Goal: Entertainment & Leisure: Consume media (video, audio)

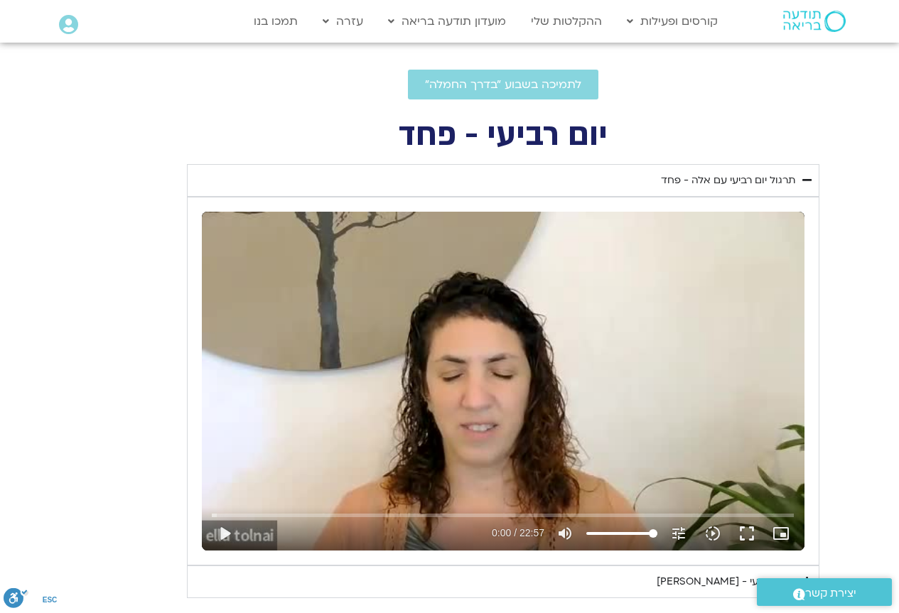
scroll to position [517, 0]
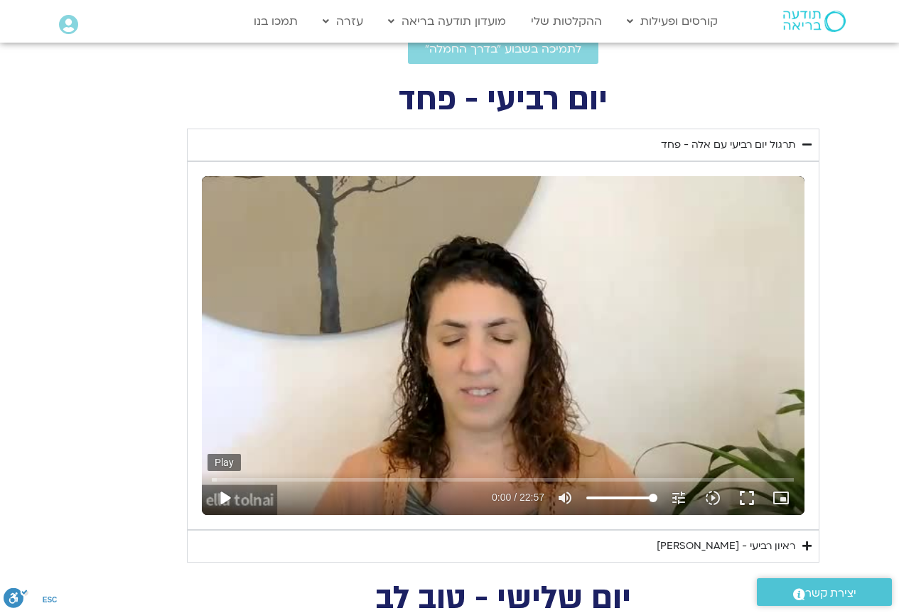
click at [224, 497] on button "play_arrow" at bounding box center [224, 498] width 34 height 34
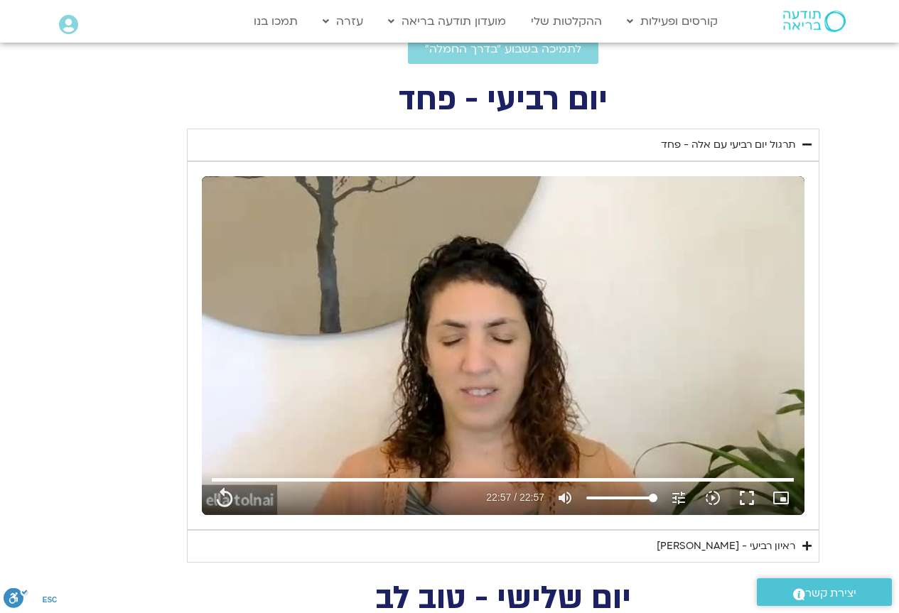
click at [775, 542] on div "ראיון רביעי - [PERSON_NAME]" at bounding box center [725, 546] width 139 height 17
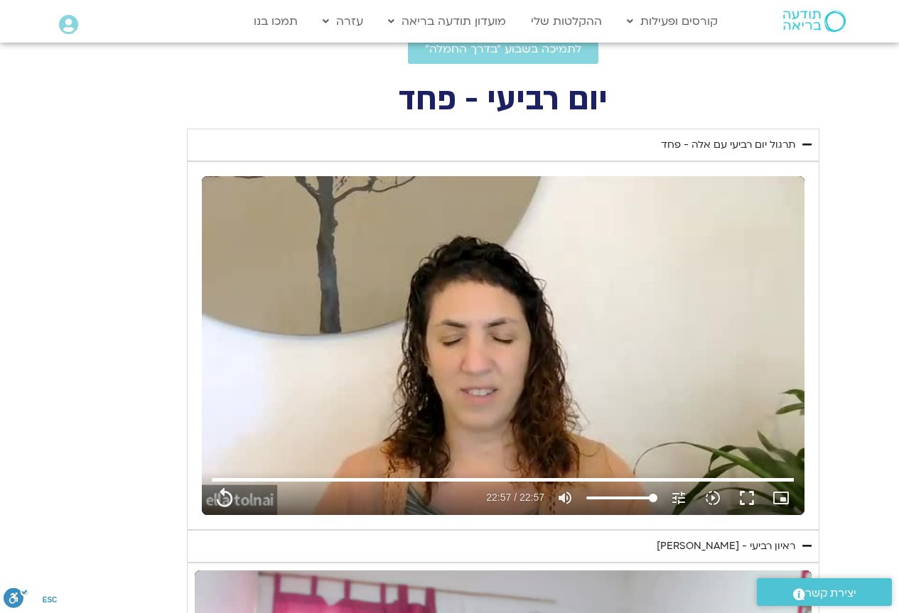
click at [779, 540] on div "ראיון רביעי - [PERSON_NAME]" at bounding box center [725, 546] width 139 height 17
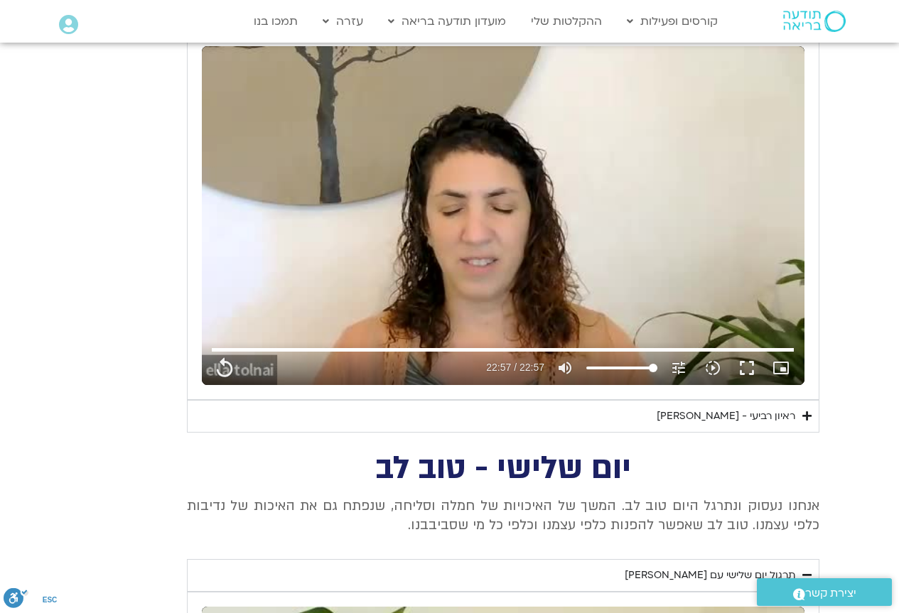
scroll to position [659, 0]
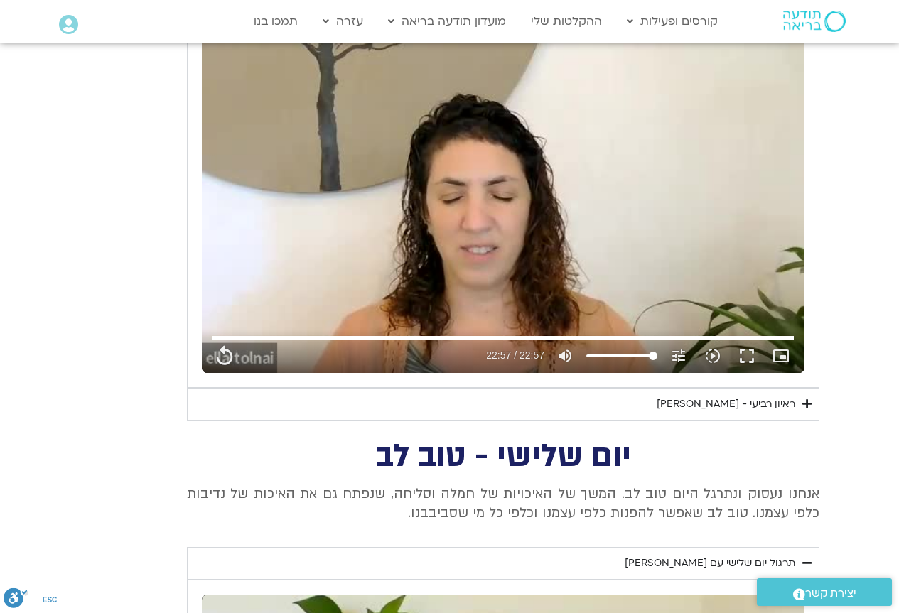
click at [731, 396] on div "ראיון רביעי - [PERSON_NAME]" at bounding box center [725, 404] width 139 height 17
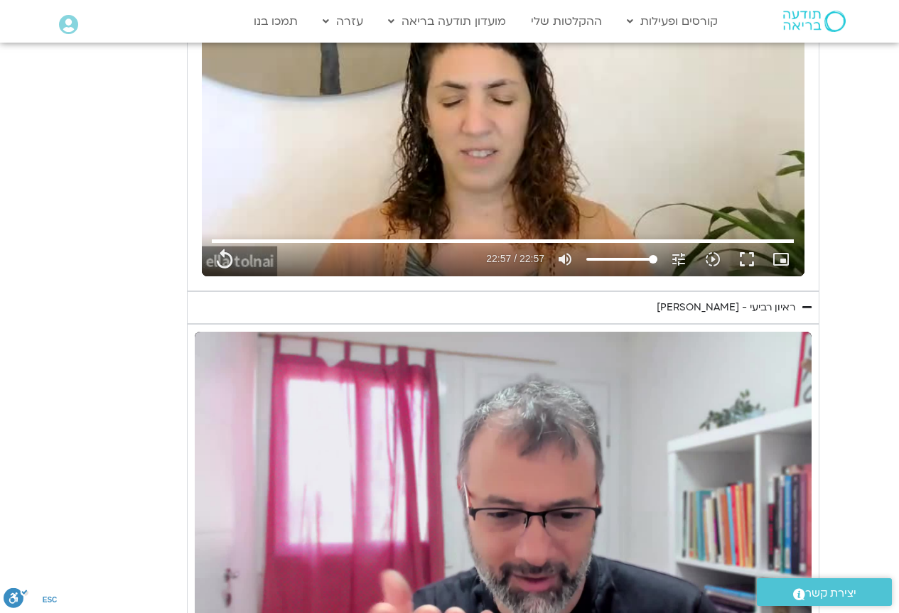
scroll to position [872, 0]
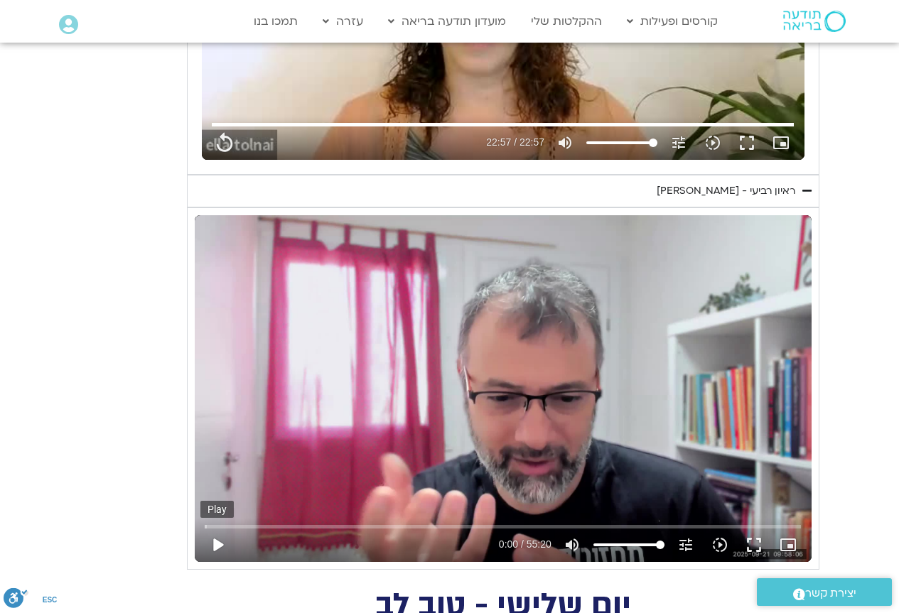
click at [215, 541] on button "play_arrow" at bounding box center [217, 545] width 34 height 34
type input "1377.76"
type input "0.006478"
type input "1377.76"
type input "0.102902"
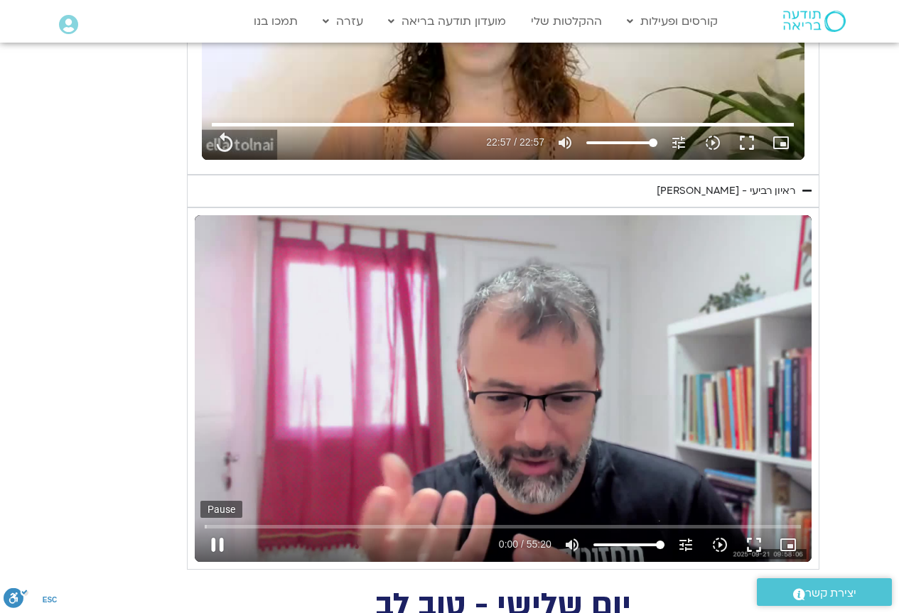
type input "1377.76"
type input "0.245967"
type input "1377.76"
type input "0.377938"
type input "1377.76"
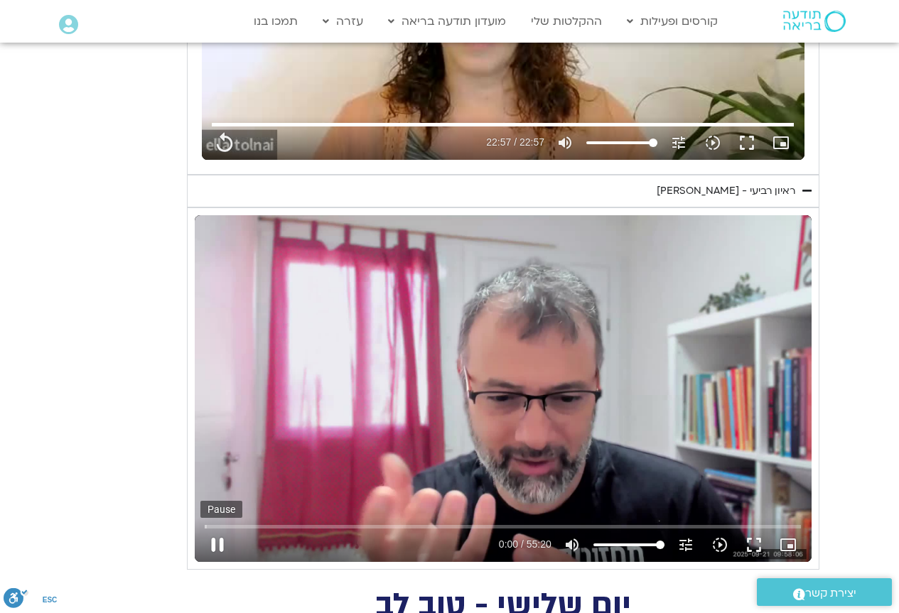
type input "0.524558"
type input "1377.76"
type input "0.652072"
type input "1377.76"
type input "0.787153"
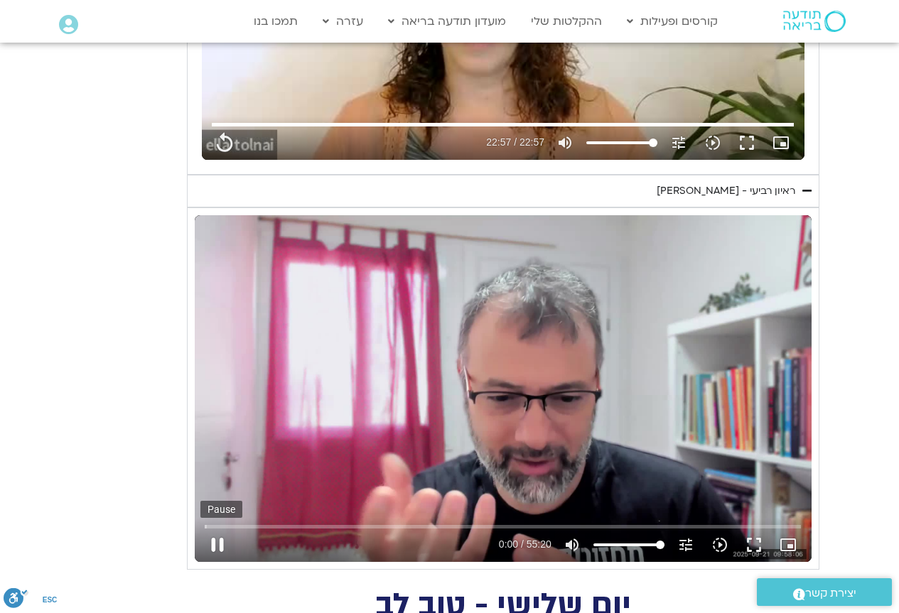
type input "1377.76"
type input "0.930204"
type input "1377.76"
type input "1.067608"
type input "1377.76"
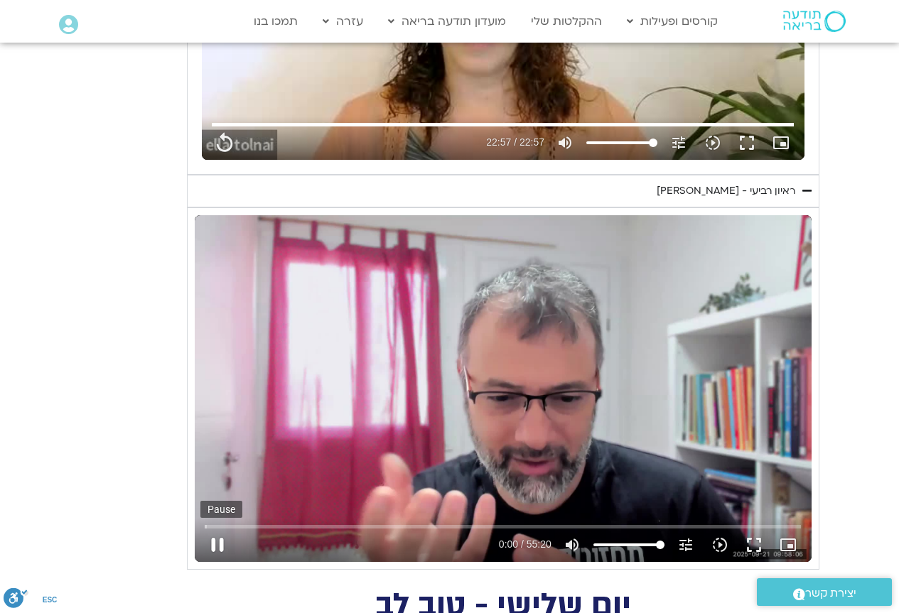
type input "1.198318"
type input "1377.76"
type input "1.331798"
type input "1377.76"
type input "1.466183"
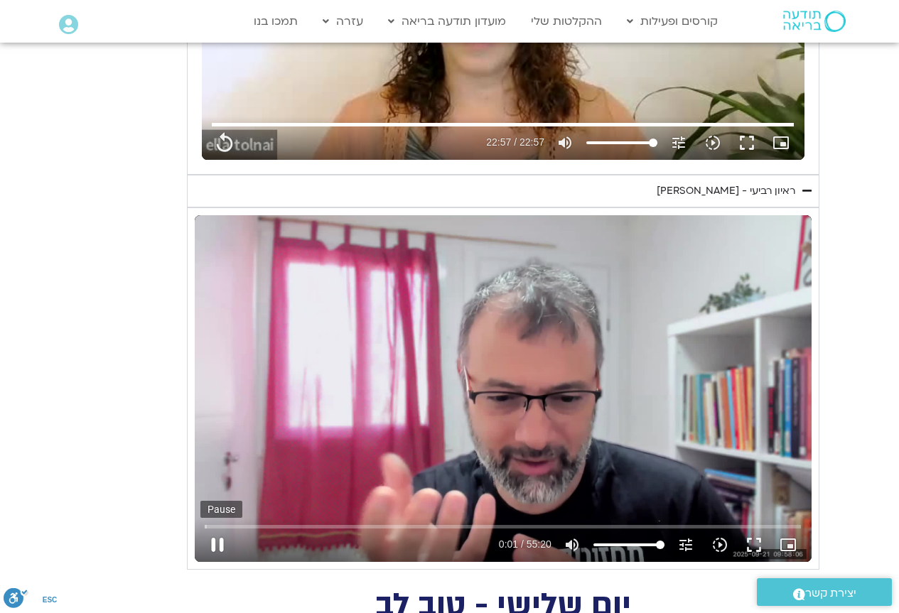
type input "1377.76"
type input "1.686275"
type input "1377.76"
type input "1.694612"
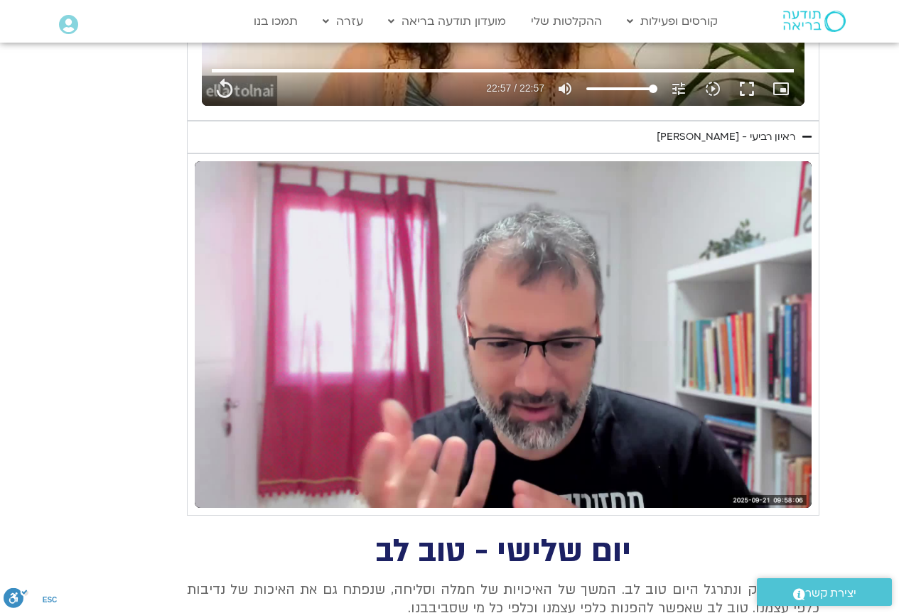
scroll to position [987, 0]
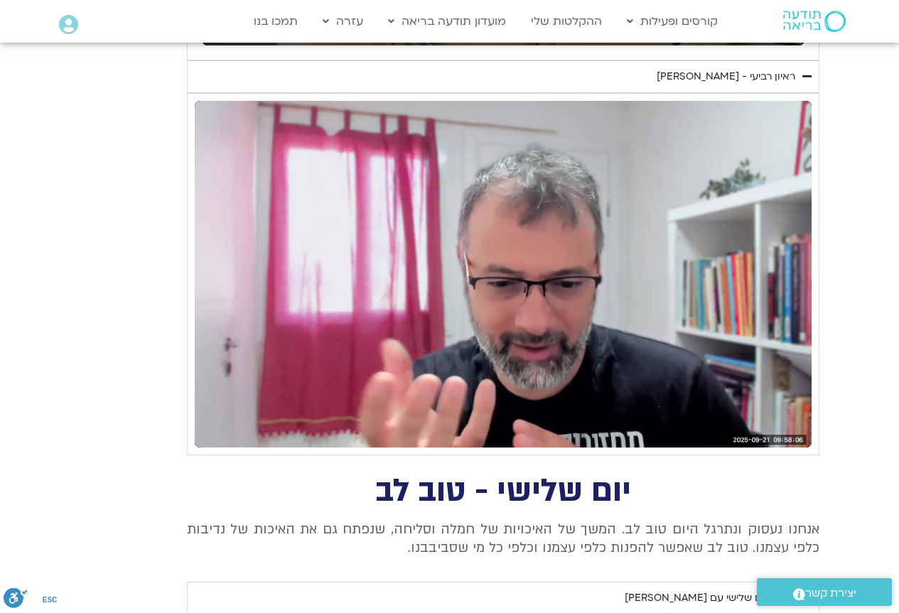
type input "1377.76"
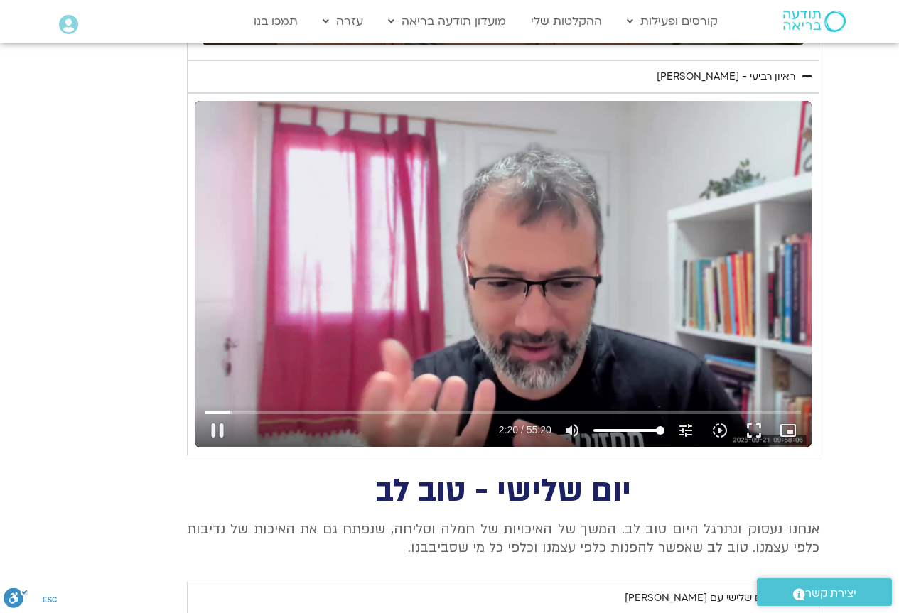
type input "140.066134"
type input "1377.76"
type input "140.196549"
type input "1377.76"
type input "140.326869"
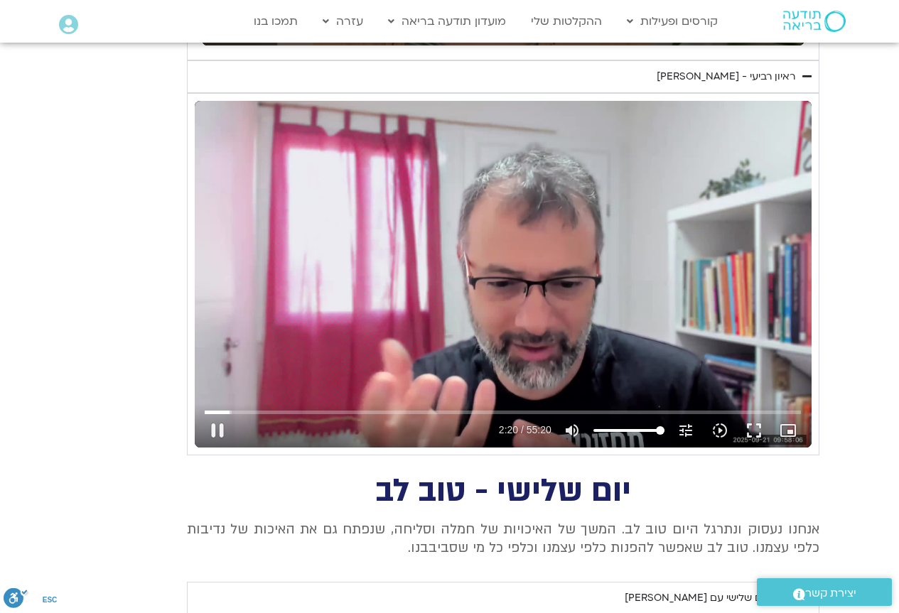
type input "1377.76"
type input "140.448741"
type input "1377.76"
type input "140.48933"
type input "1377.76"
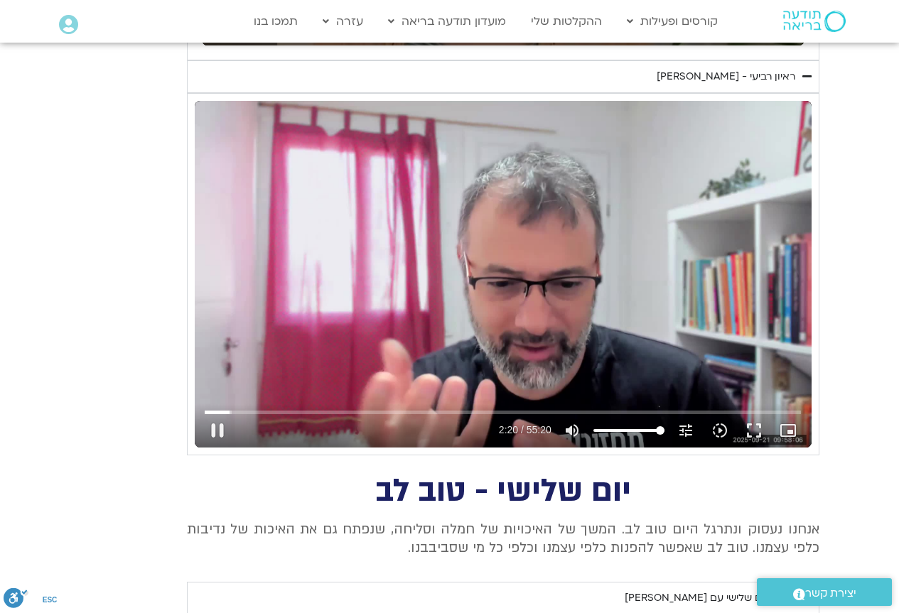
type input "140.713374"
type input "1377.76"
type input "140.837956"
type input "1377.76"
type input "140.967417"
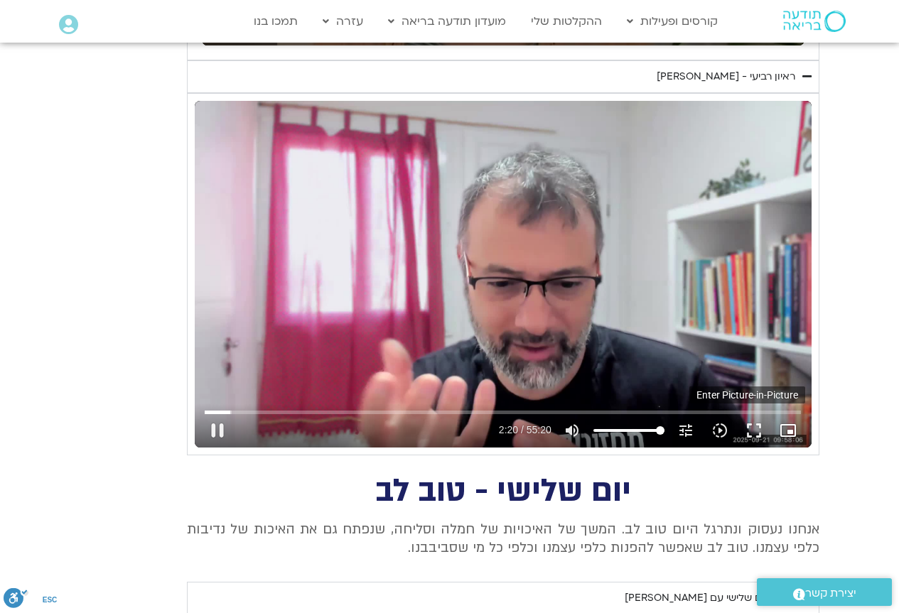
type input "1377.76"
type input "141.117487"
type input "1377.76"
type input "141.26032"
type input "1377.76"
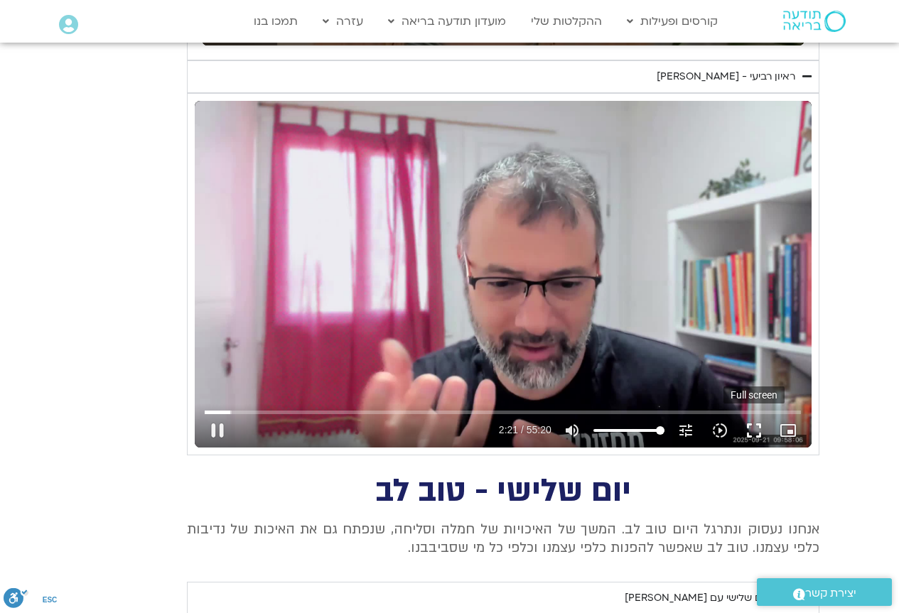
type input "141.392775"
type input "1377.76"
type input "141.487117"
type input "1377.76"
type input "141.619469"
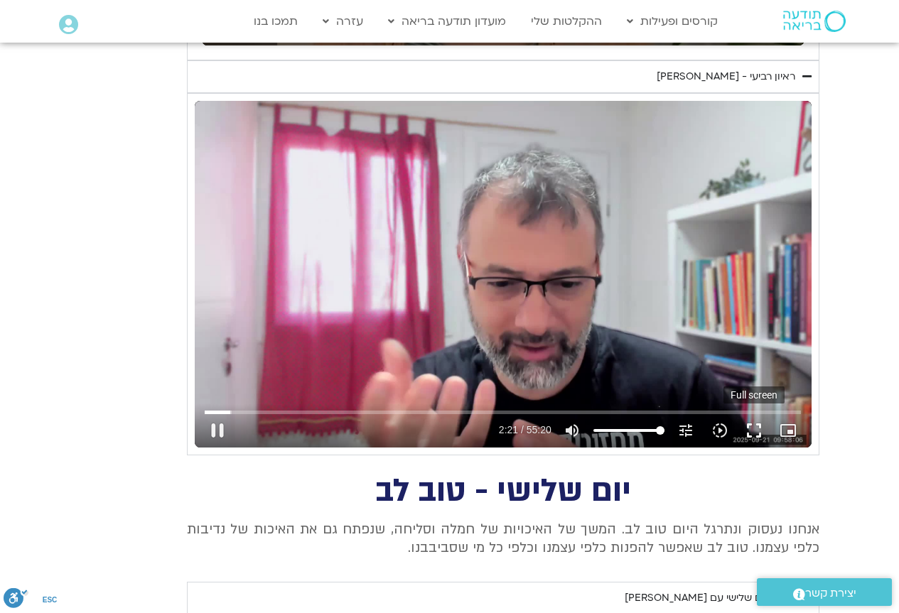
type input "1377.76"
type input "141.753312"
type input "1377.76"
click at [752, 426] on button "fullscreen" at bounding box center [754, 430] width 34 height 34
type input "141.973514"
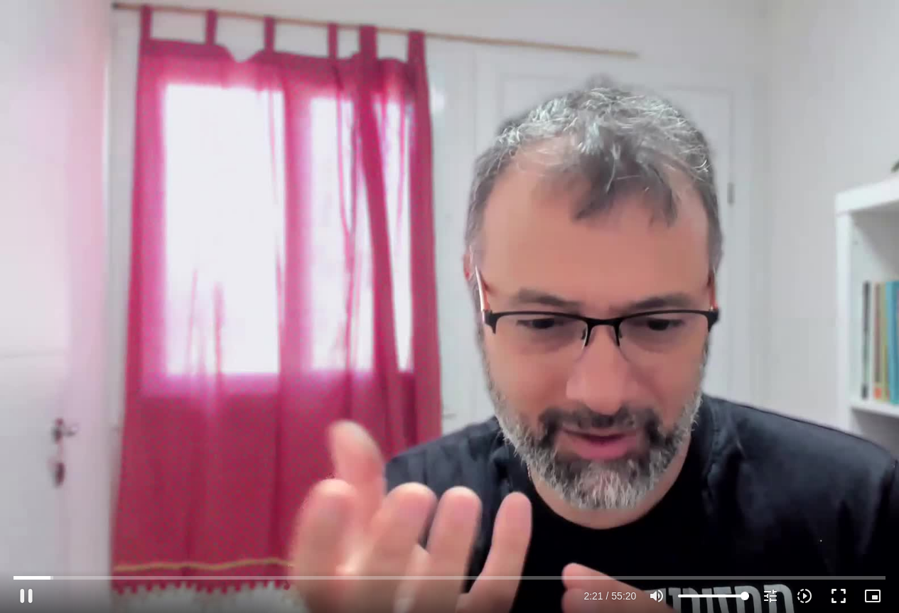
type input "1377.76"
type input "142.072916"
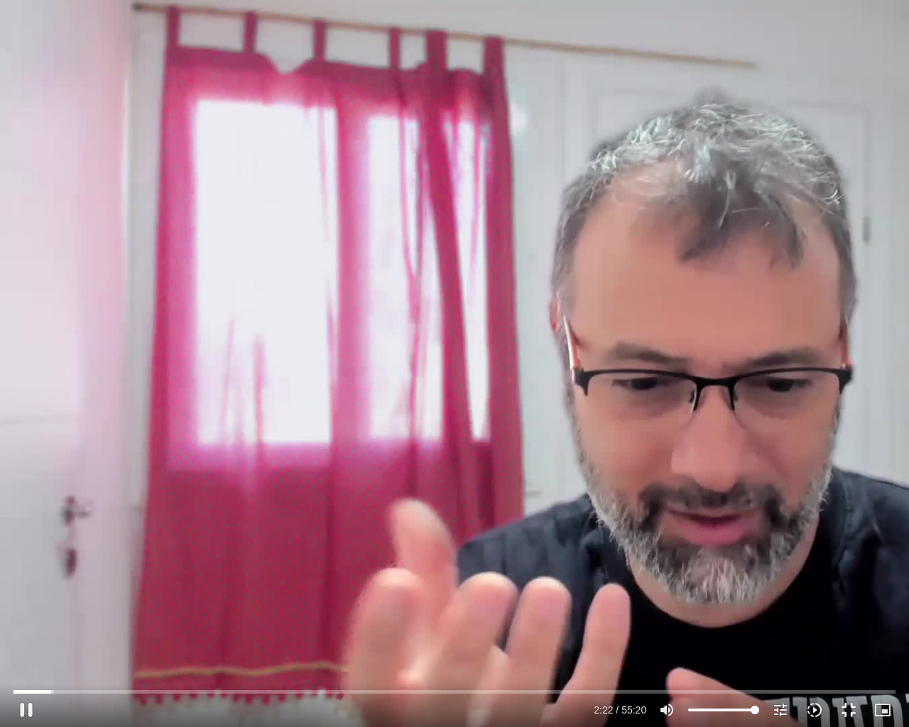
type input "1377.76"
type input "142.201399"
type input "1377.76"
type input "142.329394"
type input "1377.76"
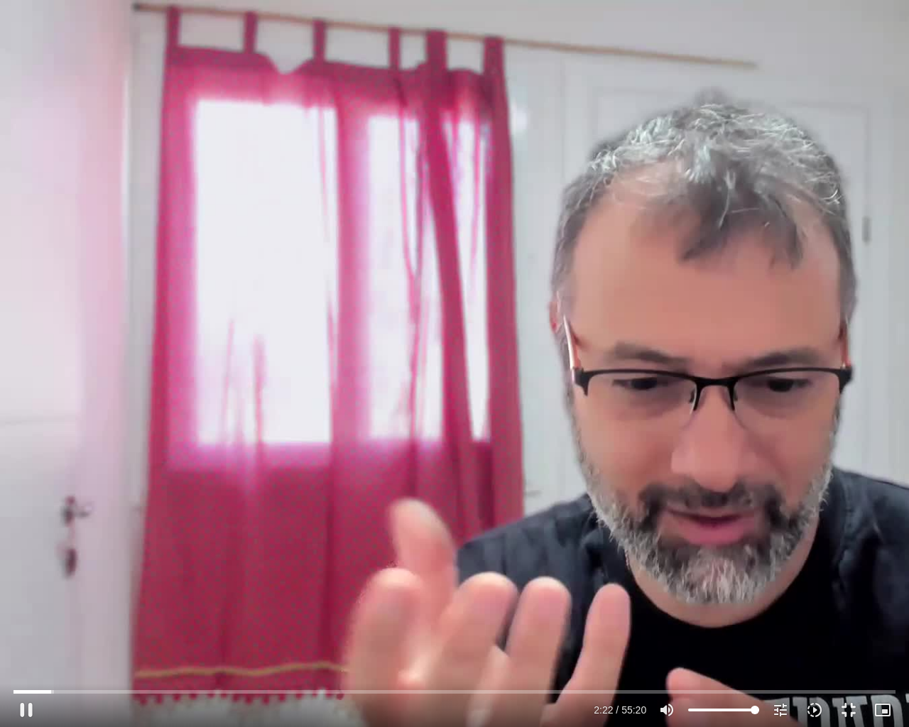
type input "142.4682"
type input "1377.76"
type input "142.602636"
type input "1377.76"
type input "142.757418"
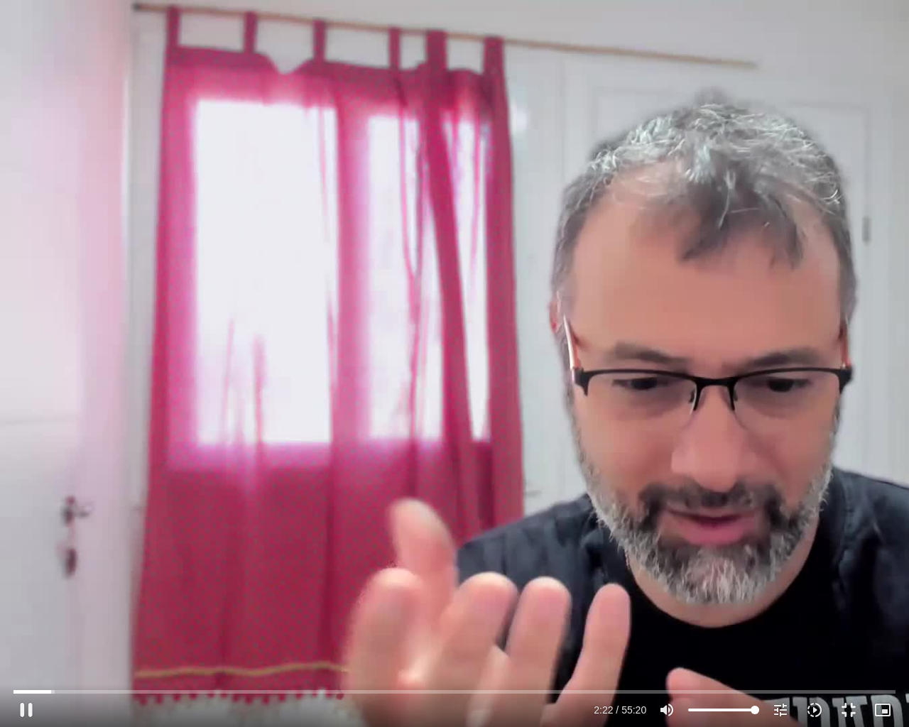
type input "1377.76"
type input "142.885213"
type input "1377.76"
type input "143.022481"
type input "1377.76"
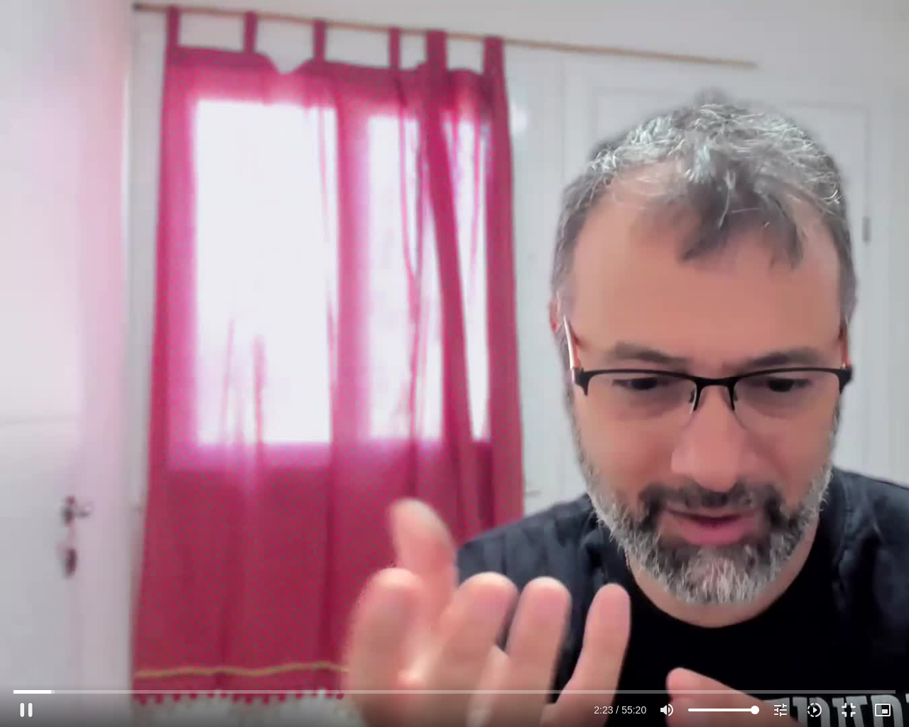
type input "143.151398"
type input "1377.76"
type input "143.284128"
type input "1377.76"
type input "143.41401"
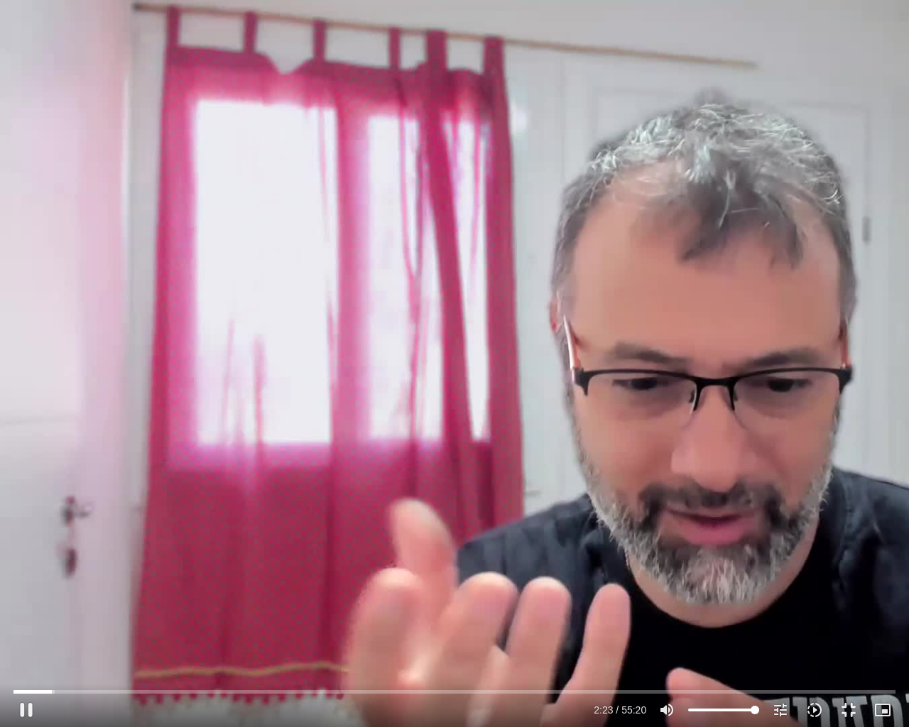
type input "1377.76"
type input "143.543568"
type input "1377.76"
type input "143.675136"
type input "1377.76"
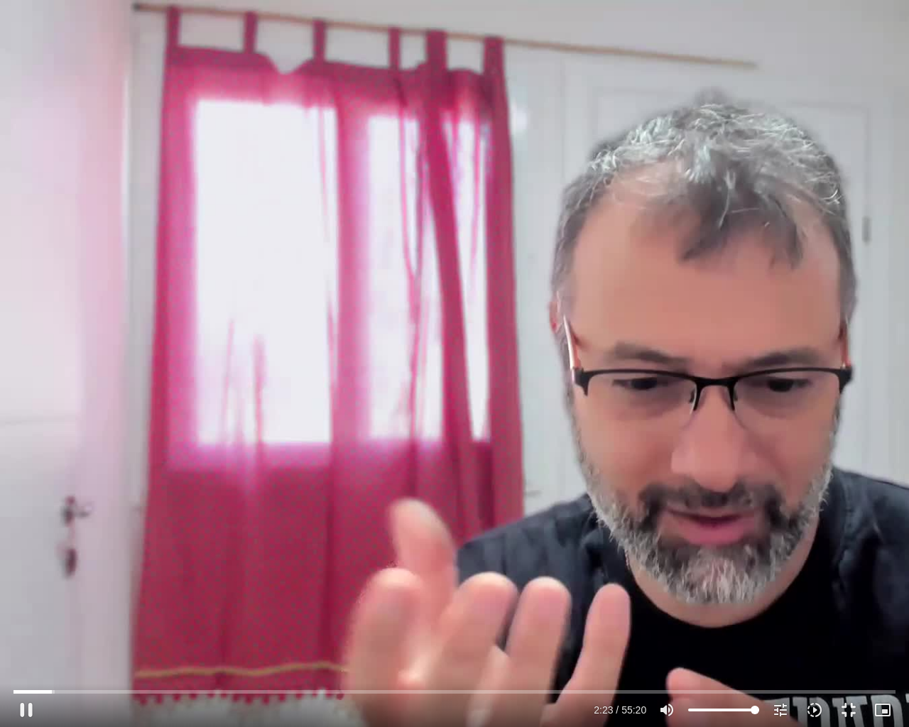
type input "143.808105"
type input "1377.76"
type input "143.944955"
type input "1377.76"
type input "144.078442"
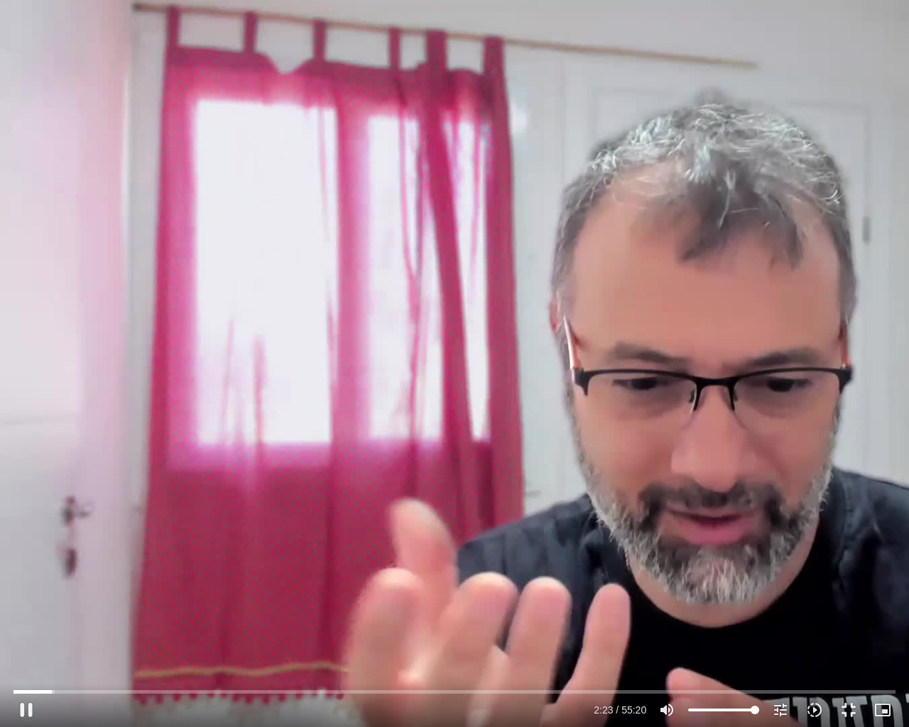
type input "1377.76"
type input "144.207826"
type input "1377.76"
type input "144.33792"
type input "1377.76"
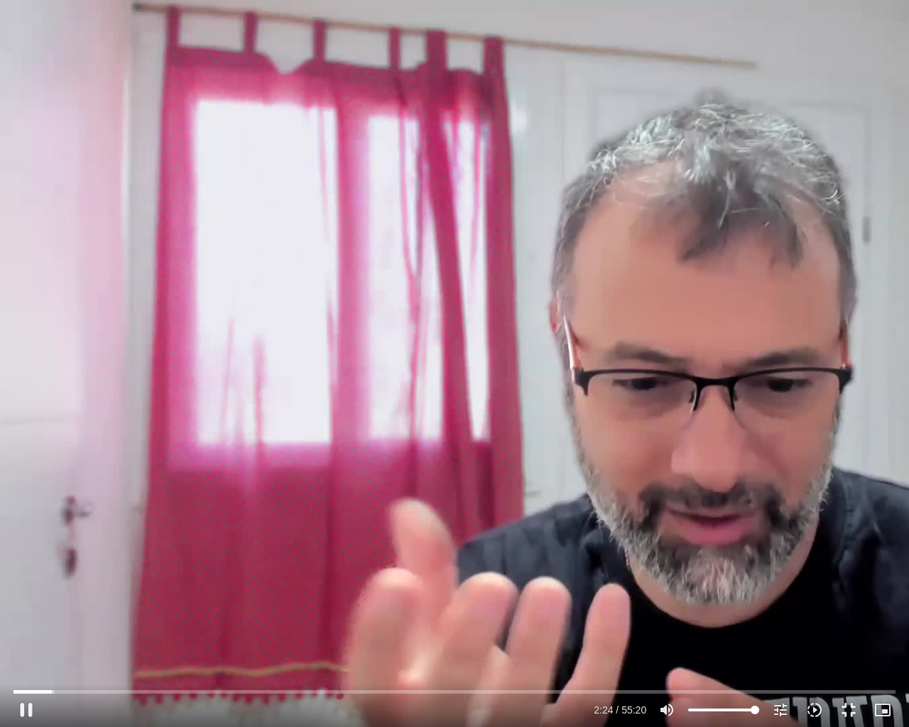
type input "144.474816"
type input "1377.76"
type input "144.609797"
type input "1377.76"
type input "144.743296"
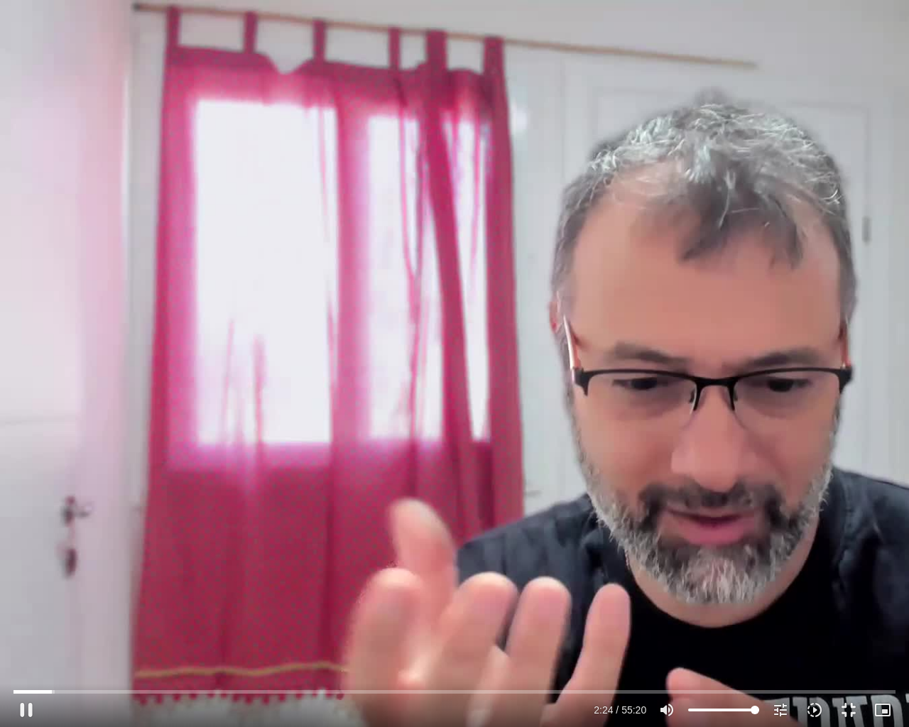
type input "1377.76"
type input "144.880347"
type input "1377.76"
type input "145.011557"
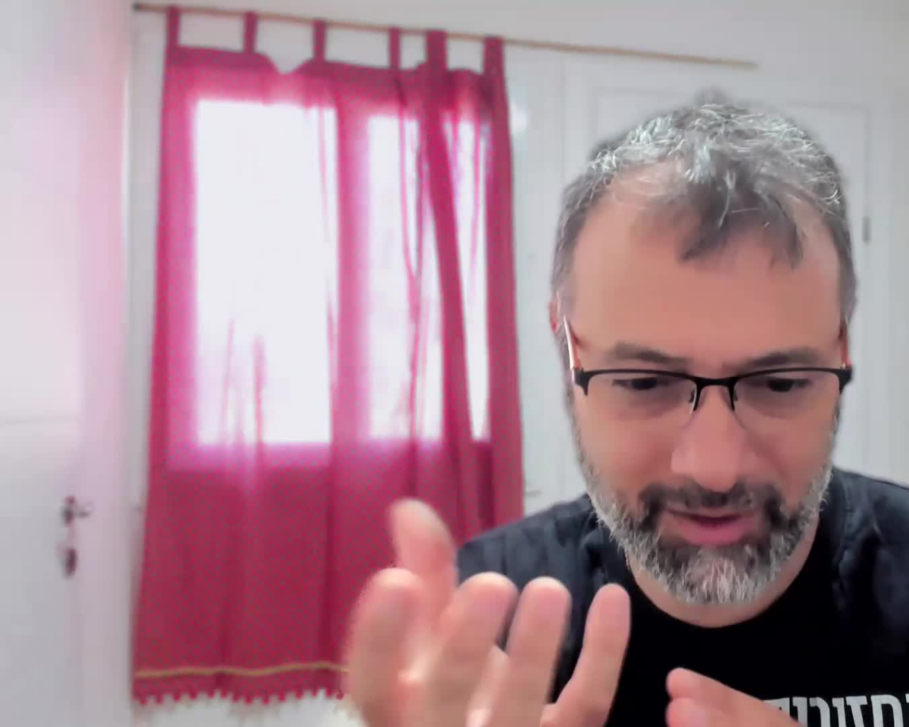
type input "1377.76"
type input "189.670102"
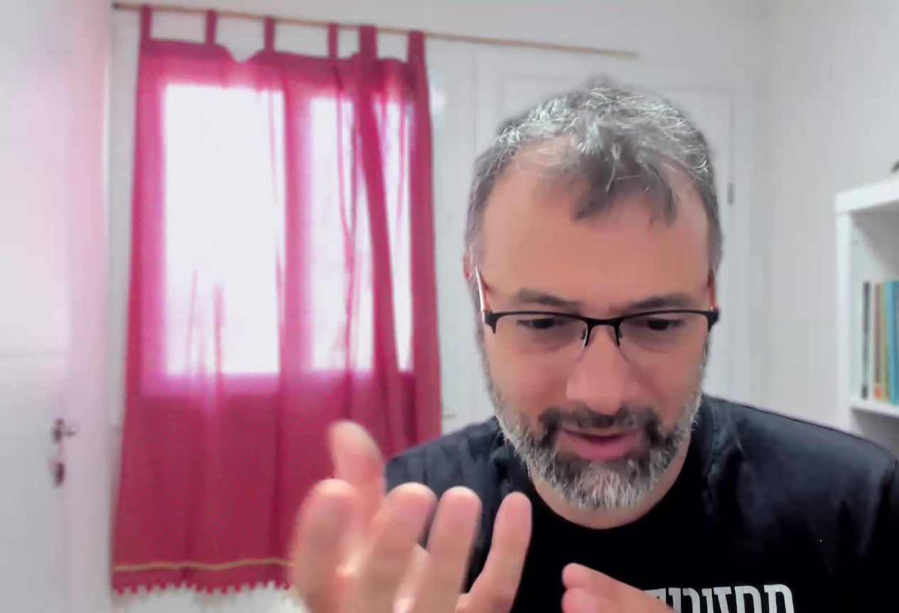
type input "1377.76"
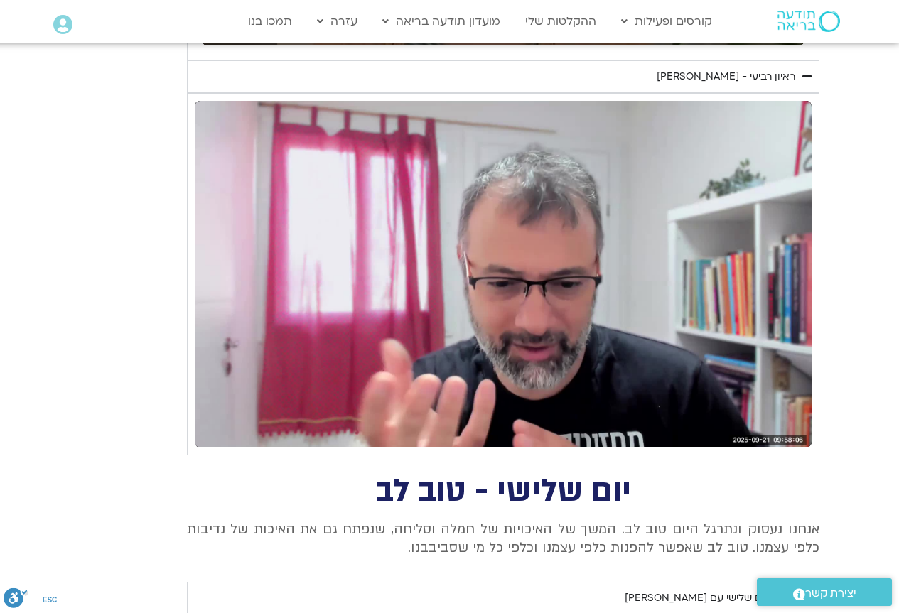
type input "189.804468"
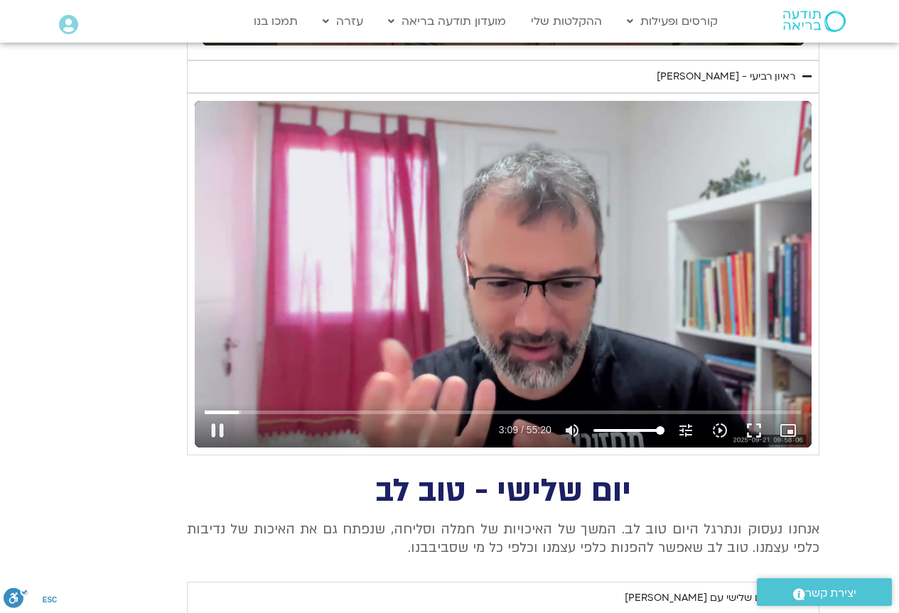
type input "1377.76"
type input "189.93856"
type input "1377.76"
type input "190.085833"
type input "1377.76"
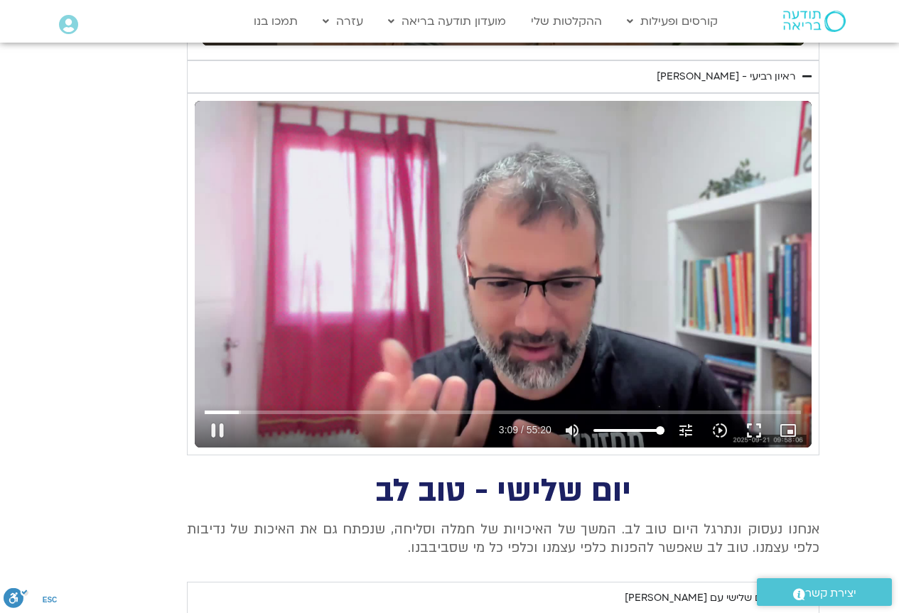
type input "190.217196"
type input "1377.76"
type input "190.34406"
type input "1377.76"
type input "190.518858"
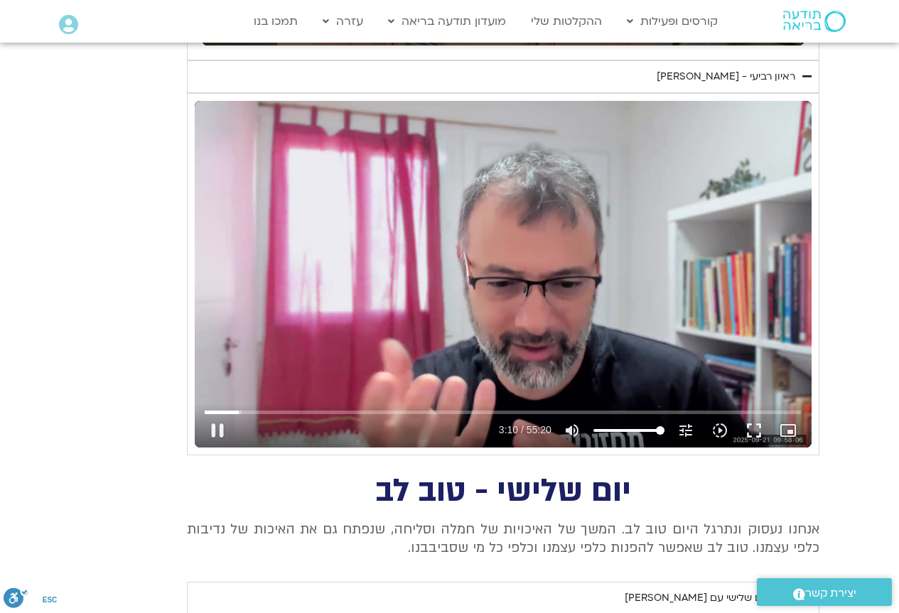
type input "1377.76"
type input "190.660628"
type input "1377.76"
type input "190.789943"
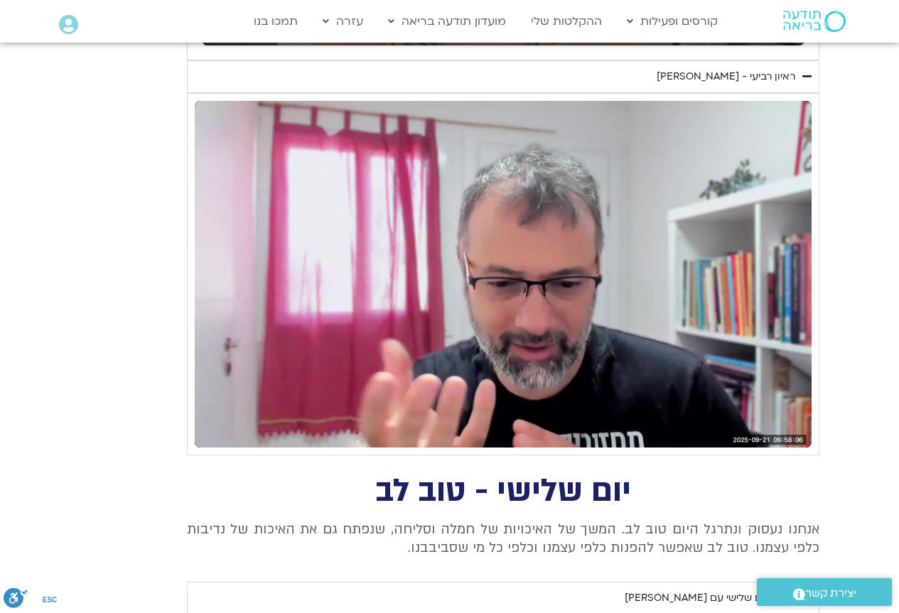
type input "1377.76"
type input "199.080669"
type input "1377.76"
type input "199.213934"
type input "1377.76"
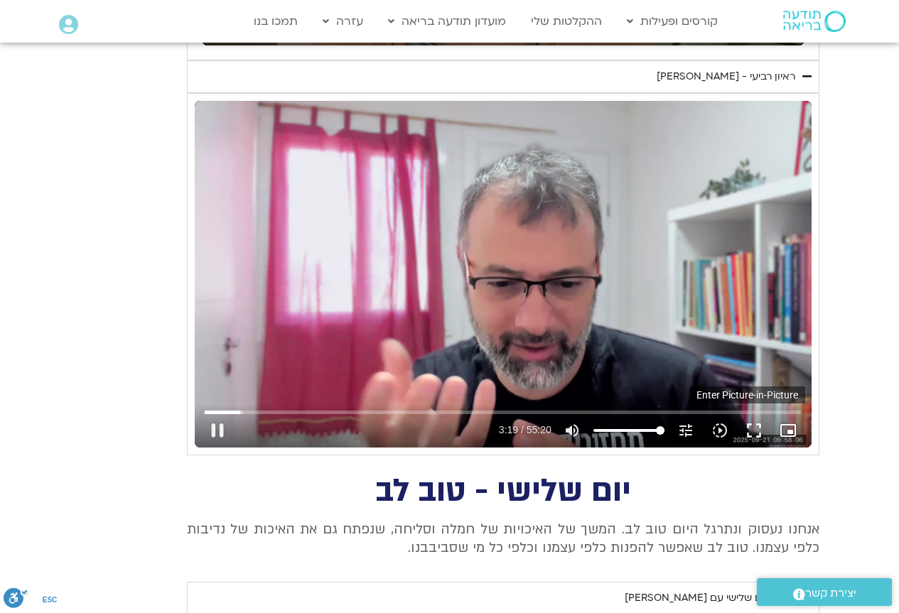
type input "199.338182"
type input "1377.76"
type input "199.427421"
type input "1377.76"
type input "199.521907"
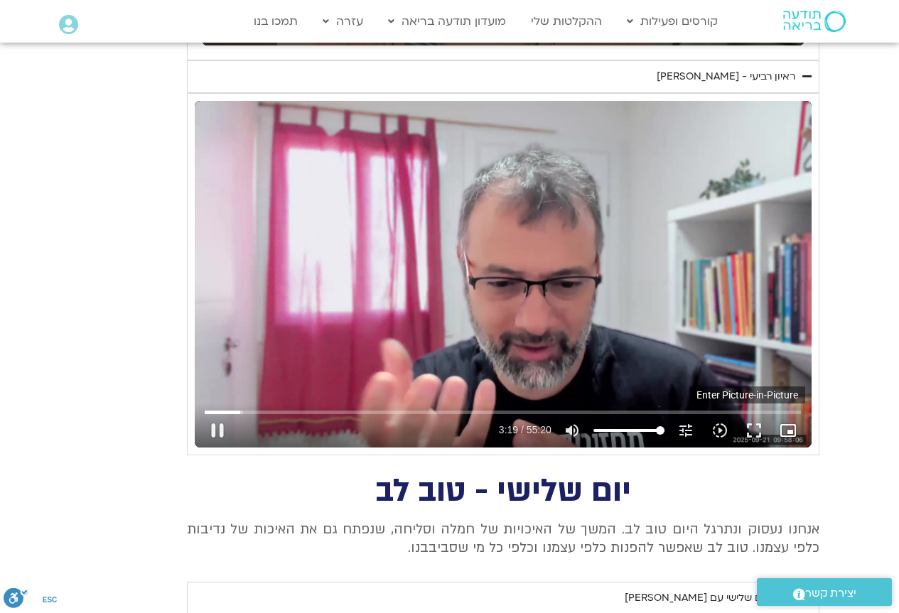
type input "1377.76"
type input "199.720195"
type input "1377.76"
type input "199.856901"
type input "1377.76"
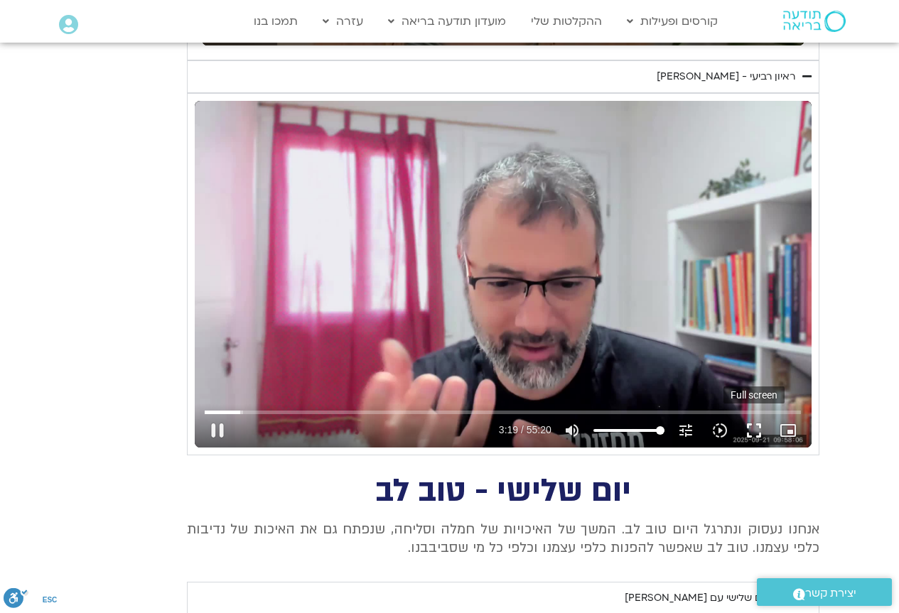
type input "199.986958"
type input "1377.76"
type input "200.120806"
type input "1377.76"
type input "200.226544"
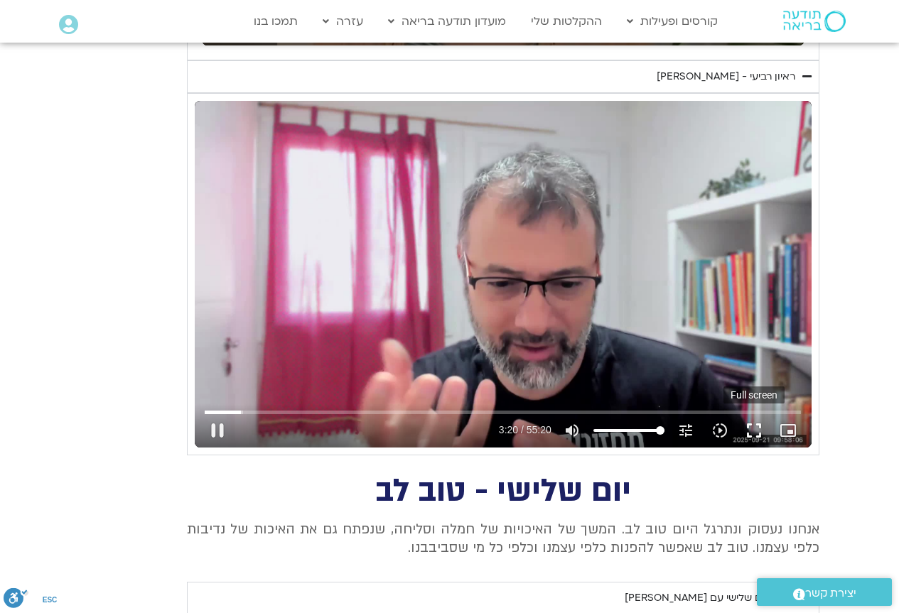
type input "1377.76"
type input "200.281174"
type input "1377.76"
type input "200.412571"
type input "1377.76"
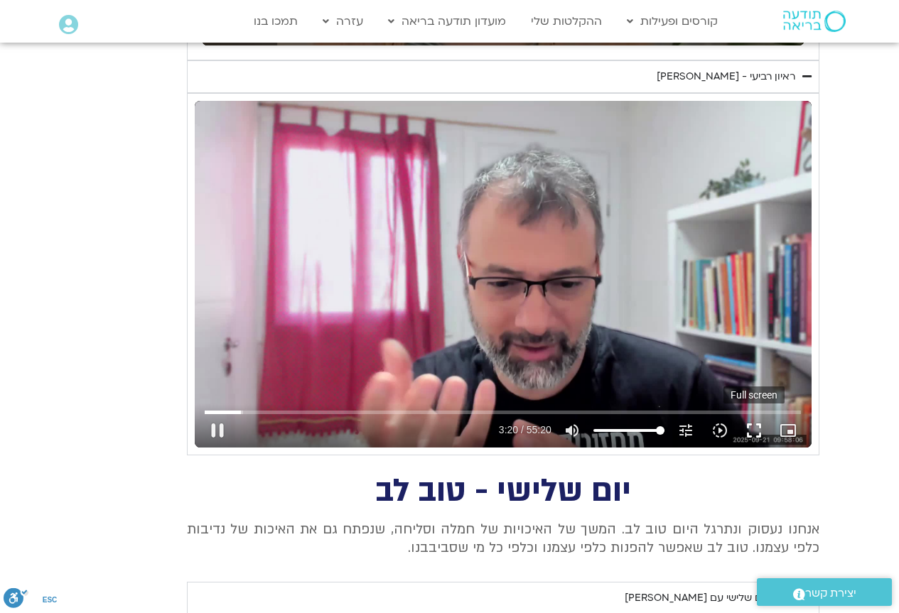
type input "200.546292"
click at [750, 424] on button "fullscreen" at bounding box center [754, 430] width 34 height 34
type input "1377.76"
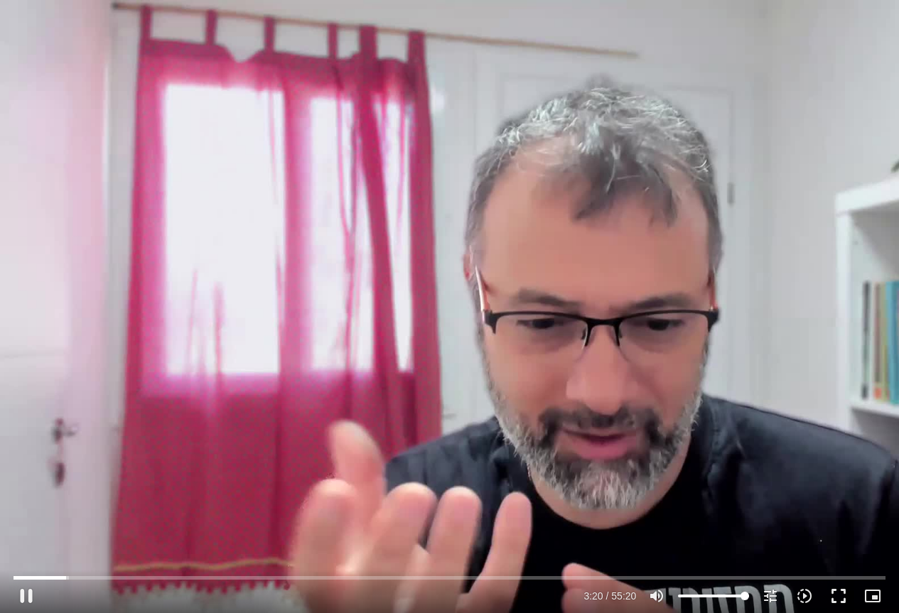
type input "200.782159"
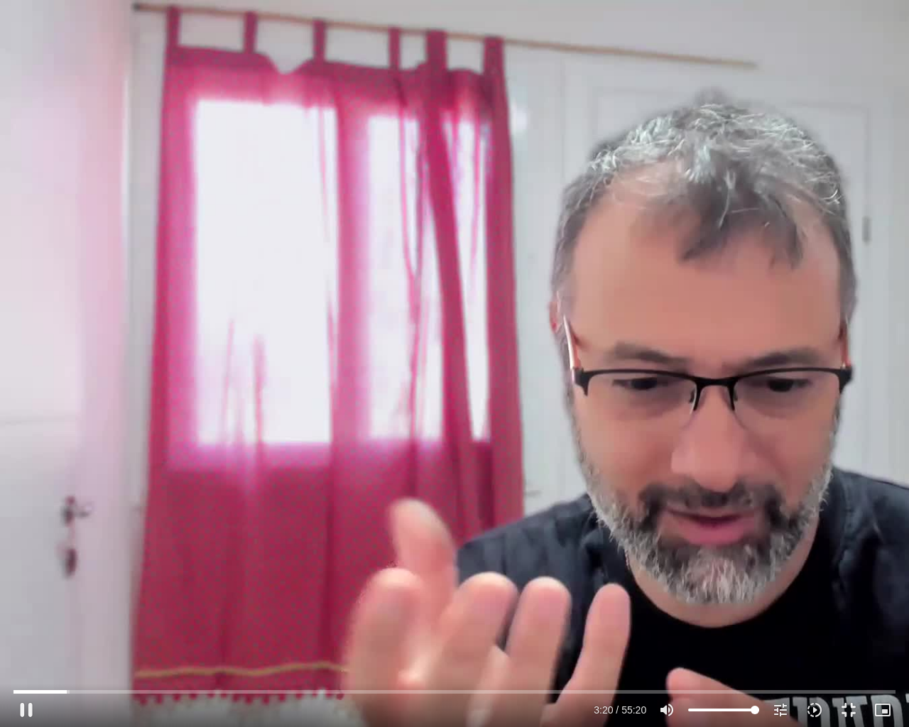
type input "1377.76"
type input "200.91322"
type input "1377.76"
type input "201.04574"
type input "1377.76"
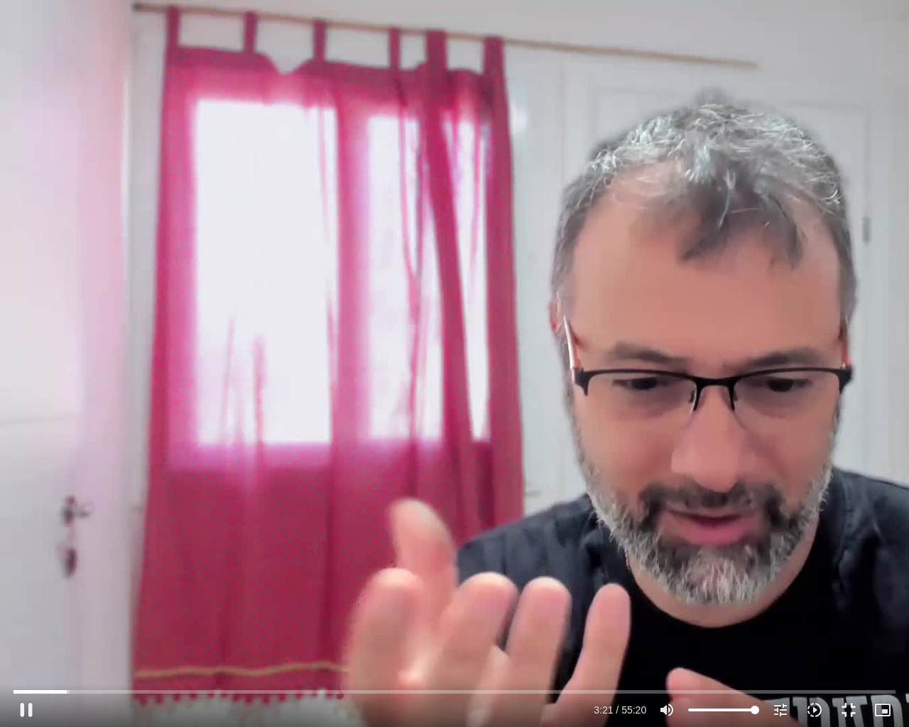
type input "201.172718"
type input "1377.76"
type input "201.305895"
type input "1377.76"
type input "201.442219"
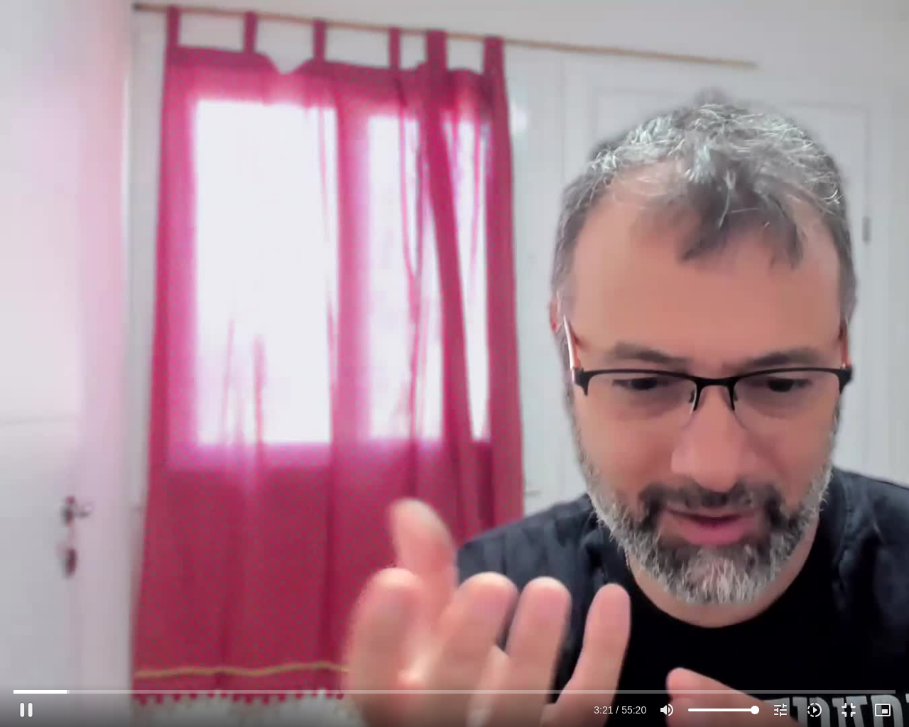
type input "1377.76"
type input "201.572675"
type input "1377.76"
type input "201.697874"
type input "1377.76"
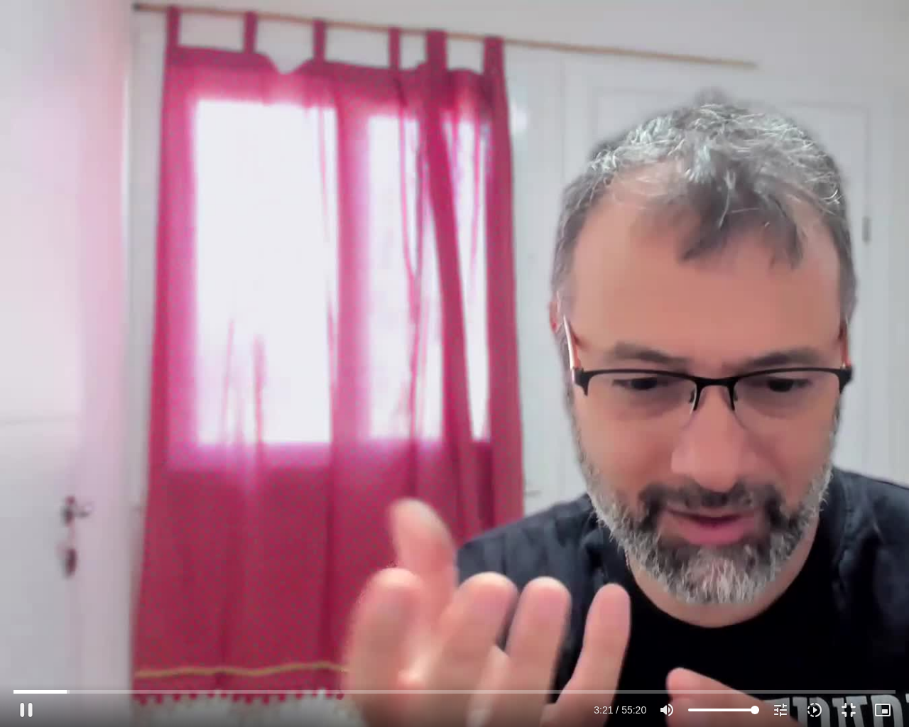
type input "201.825717"
type input "1377.76"
type input "201.952828"
type input "1377.76"
type input "202.078942"
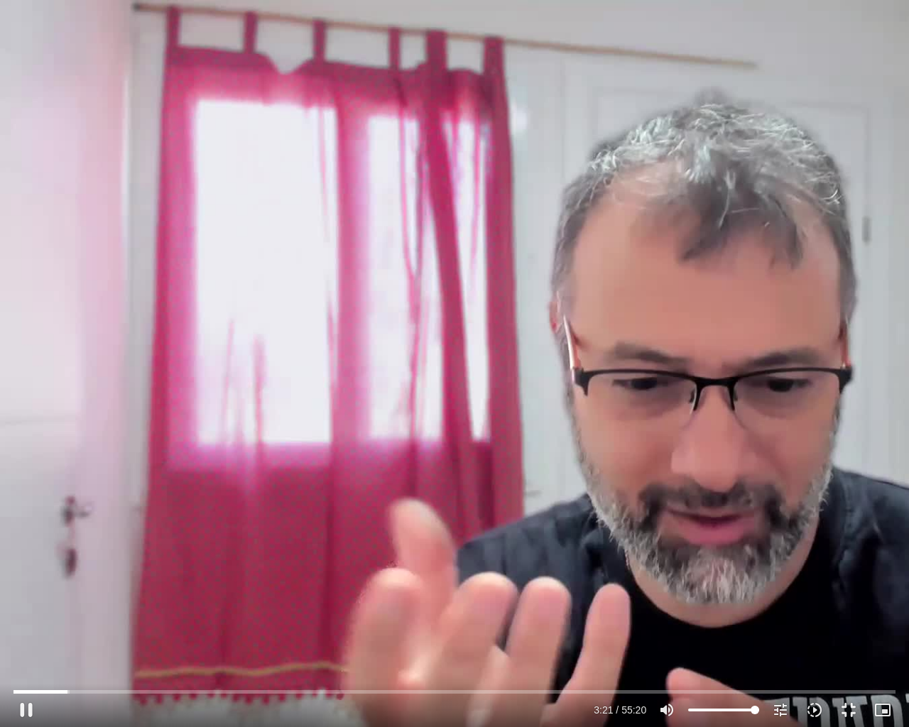
type input "1377.76"
type input "202.207607"
type input "1377.76"
type input "202.335528"
type input "1377.76"
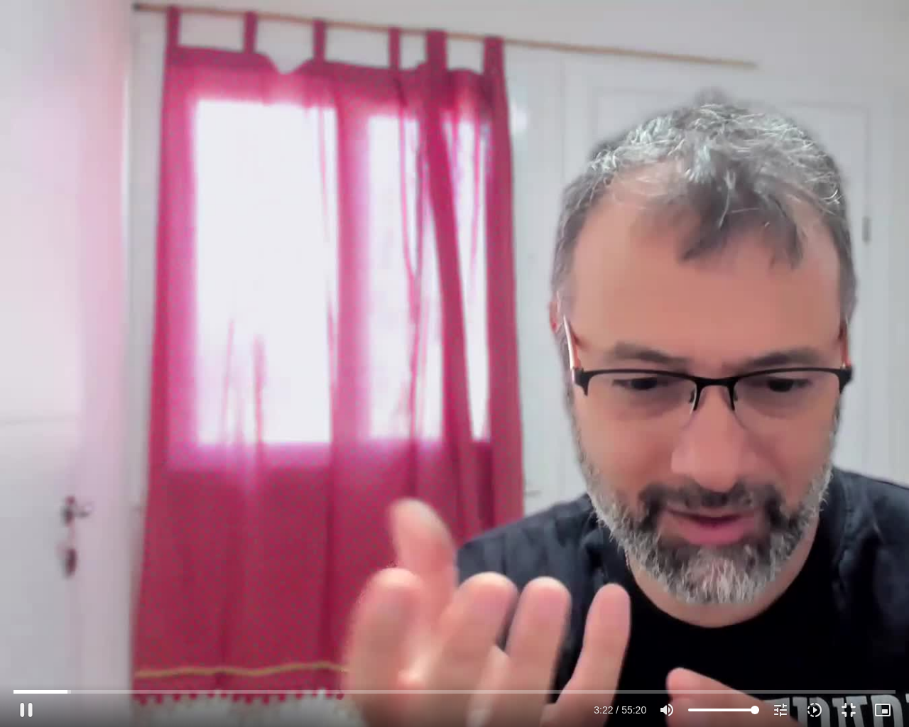
type input "202.461191"
type input "1377.76"
type input "202.589959"
type input "1377.76"
type input "202.721983"
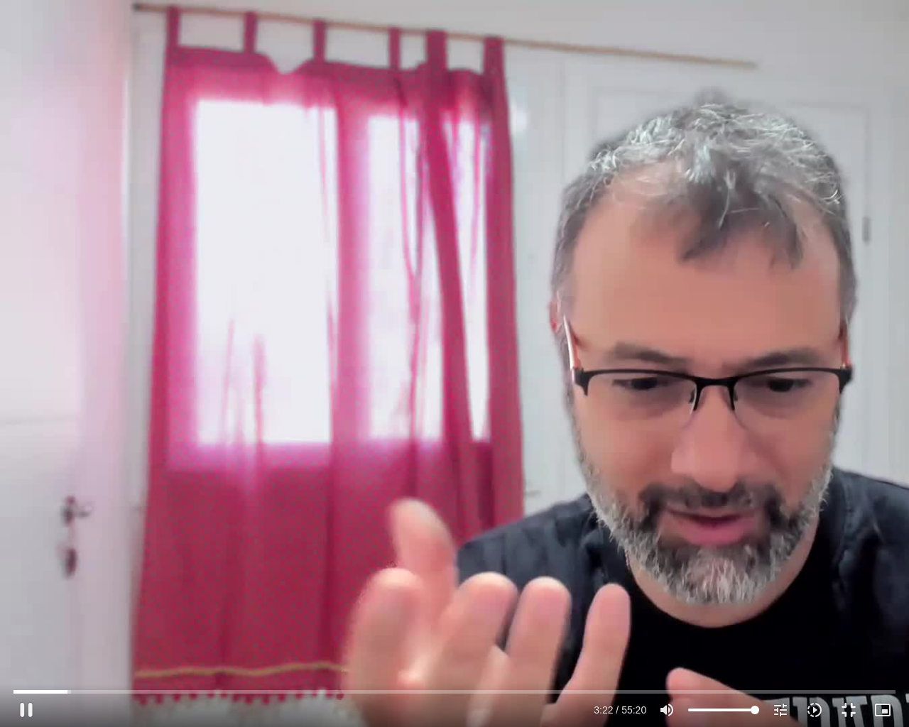
type input "1377.76"
type input "202.852247"
type input "1377.76"
type input "202.985559"
type input "1377.76"
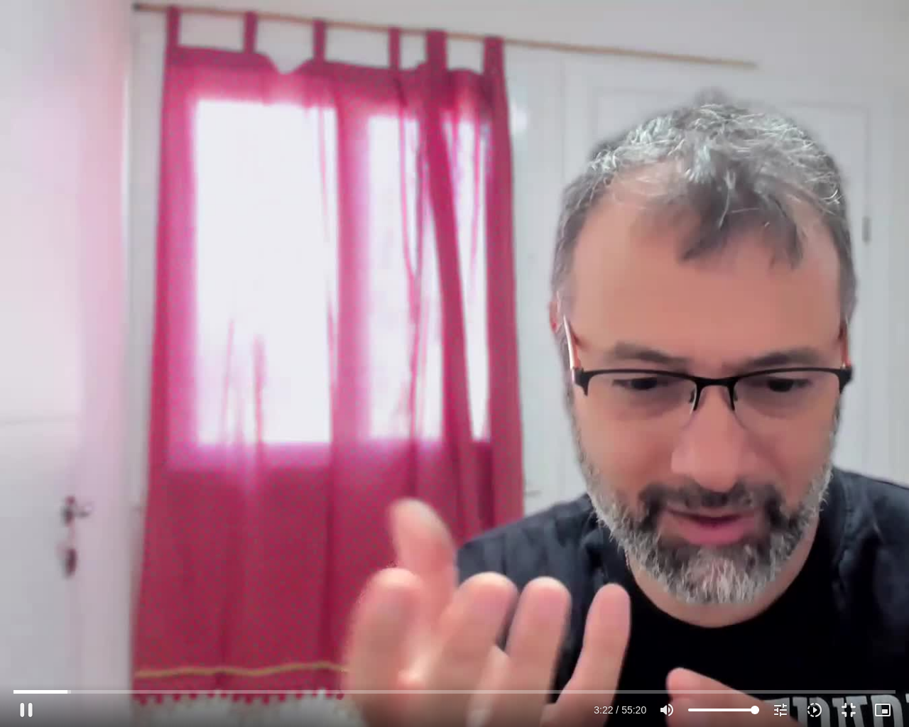
type input "203.115253"
type input "1377.76"
type input "203.2434"
type input "1377.76"
type input "203.368508"
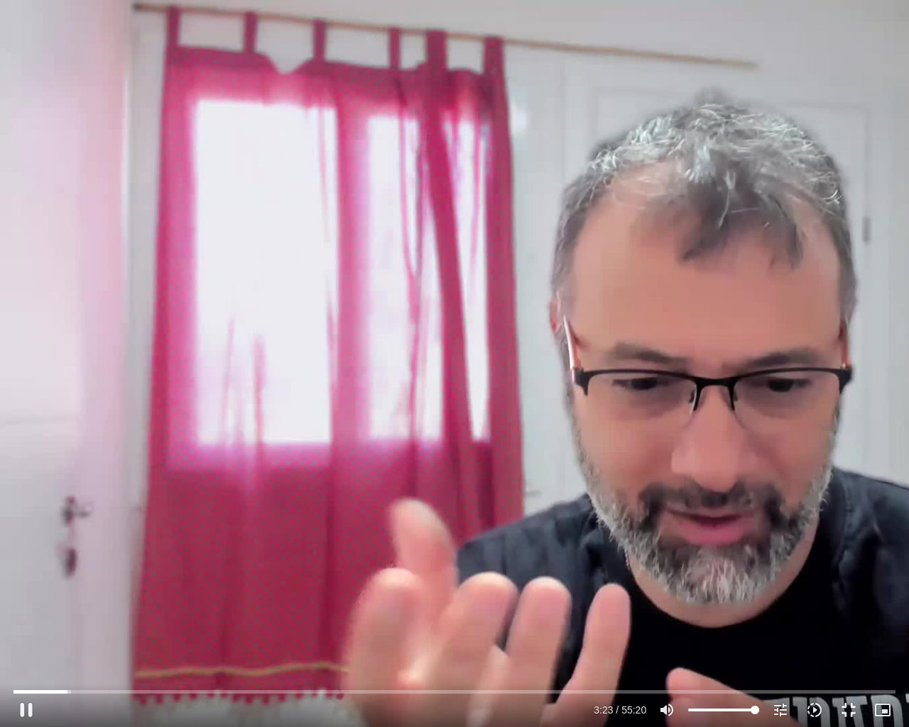
type input "1377.76"
type input "203.495801"
type input "1377.76"
type input "203.625308"
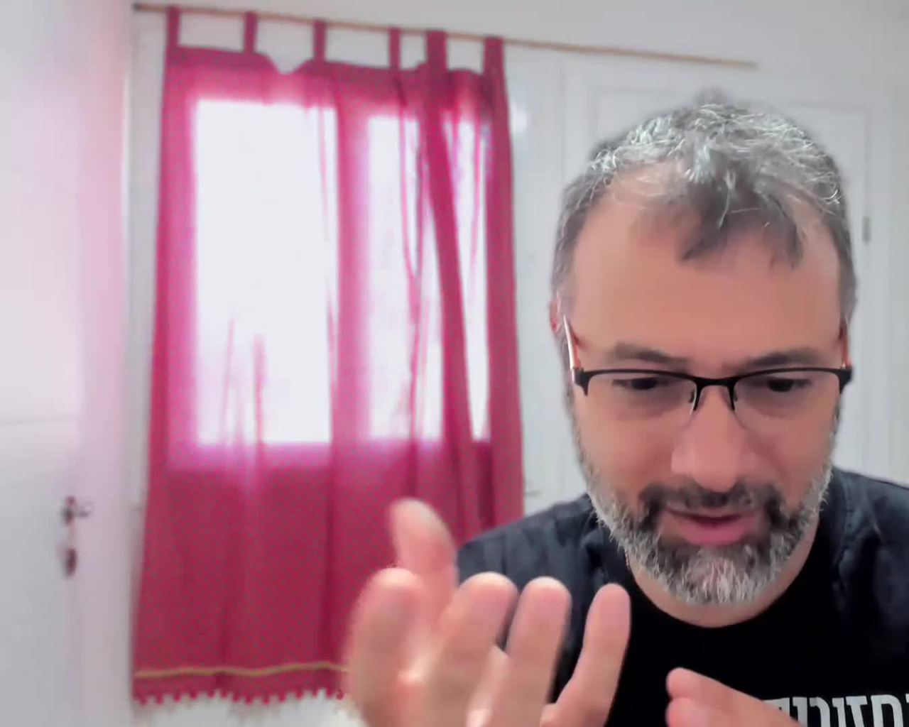
type input "1377.76"
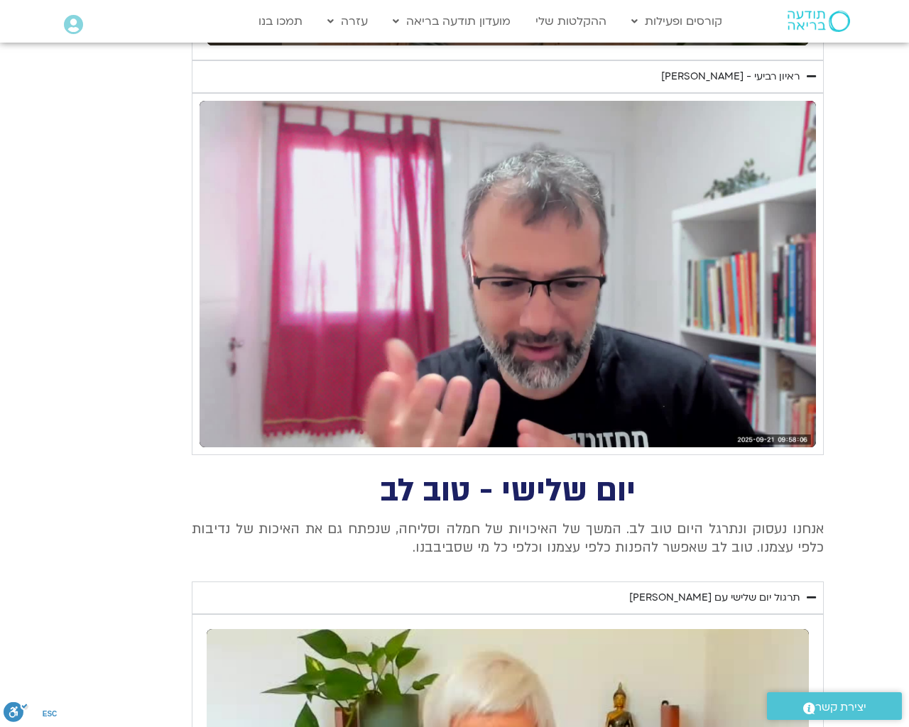
type input "620.217811"
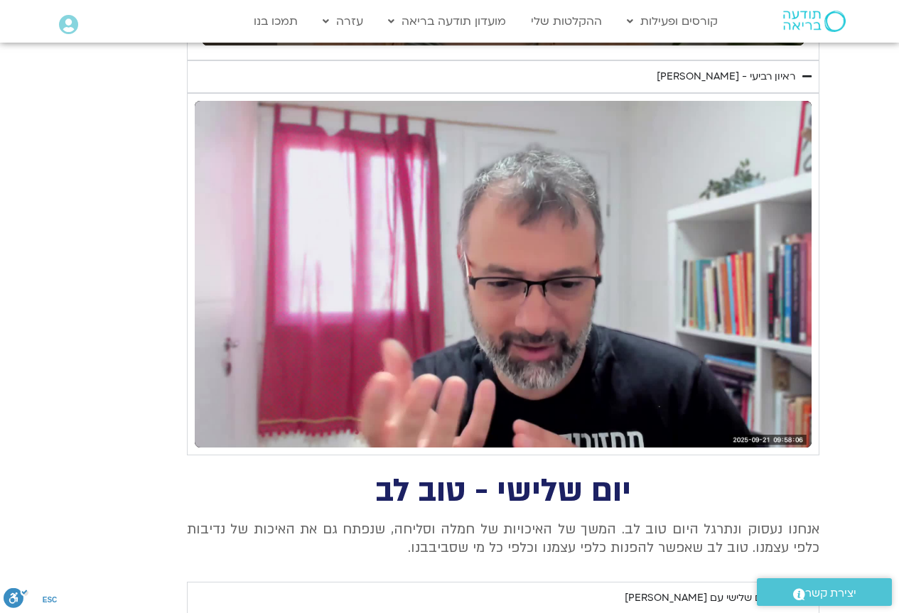
type input "1377.76"
type input "1578.031818"
type input "1377.76"
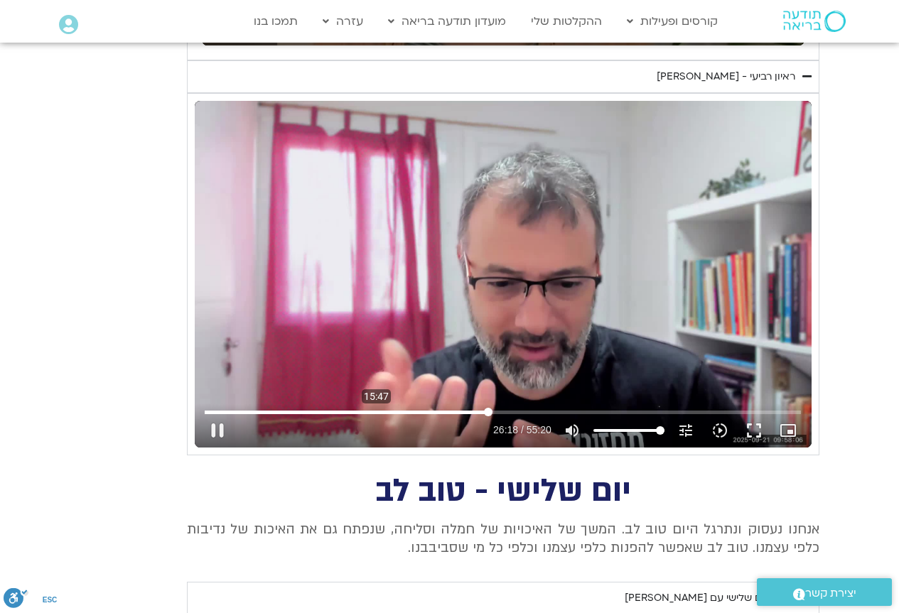
type input "1578.080787"
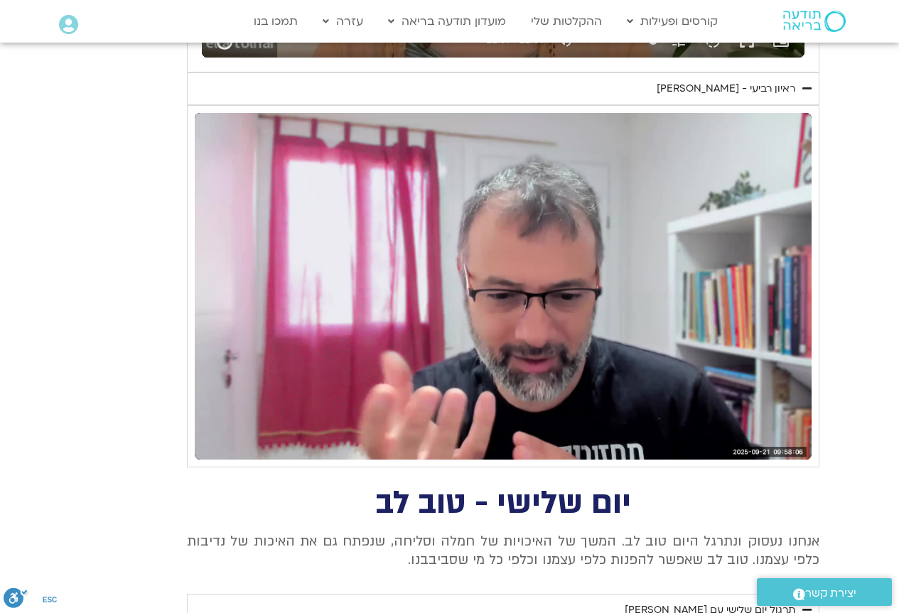
scroll to position [968, 0]
